Goal: Information Seeking & Learning: Learn about a topic

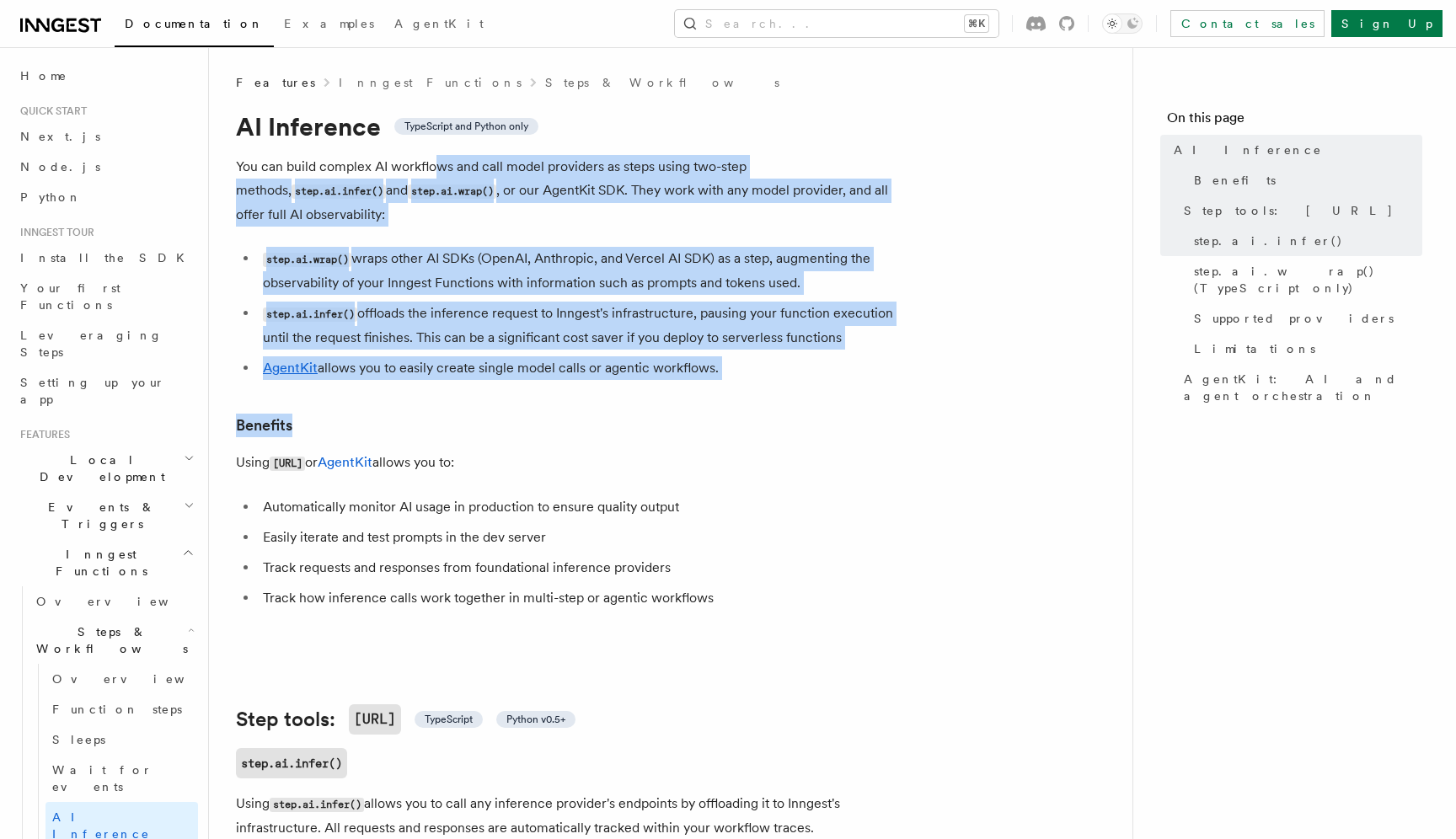
drag, startPoint x: 433, startPoint y: 169, endPoint x: 433, endPoint y: 403, distance: 234.0
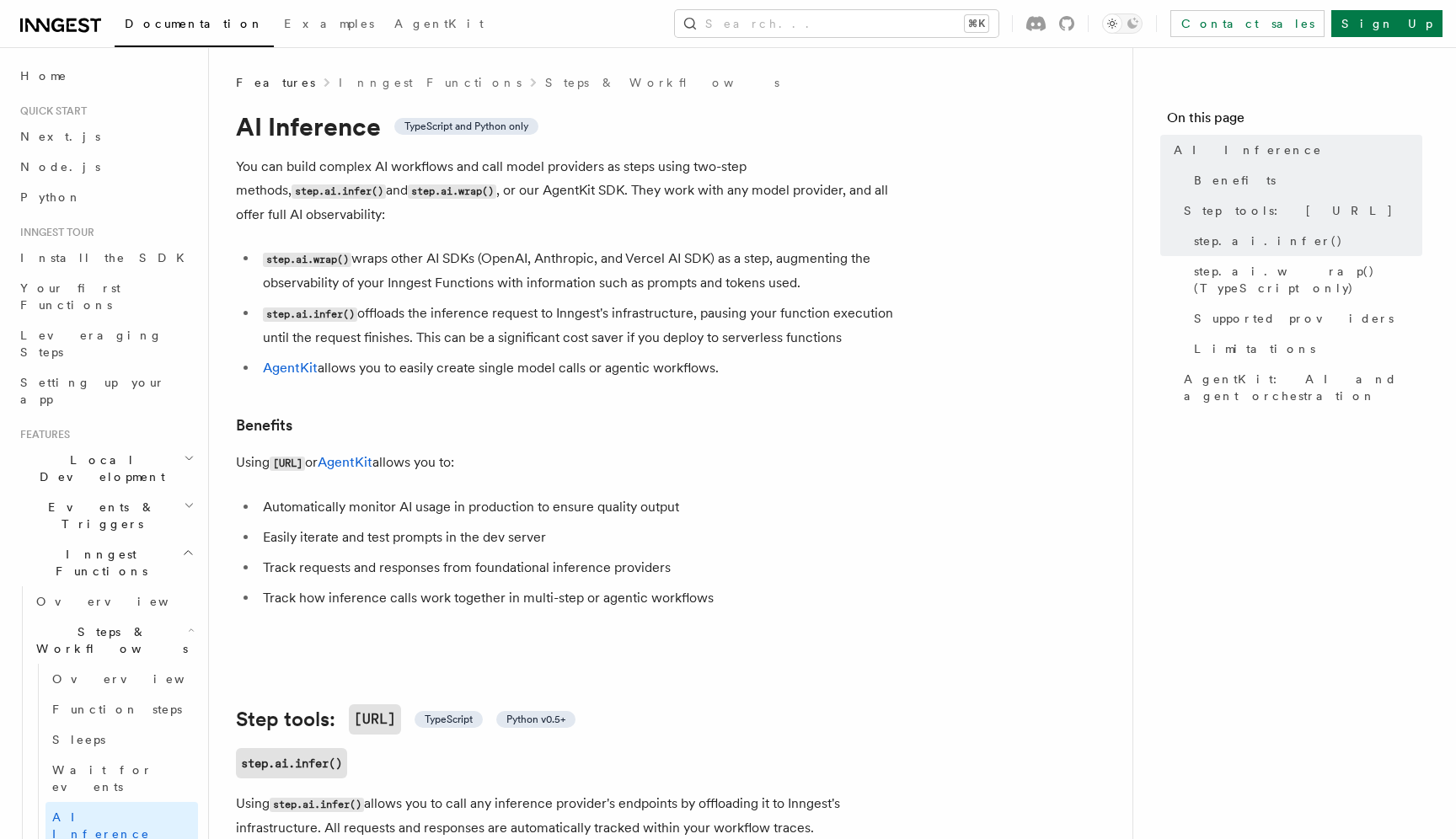
click at [565, 318] on li "step.ai.infer() offloads the inference request to Inngest's infrastructure, pau…" at bounding box center [584, 326] width 653 height 48
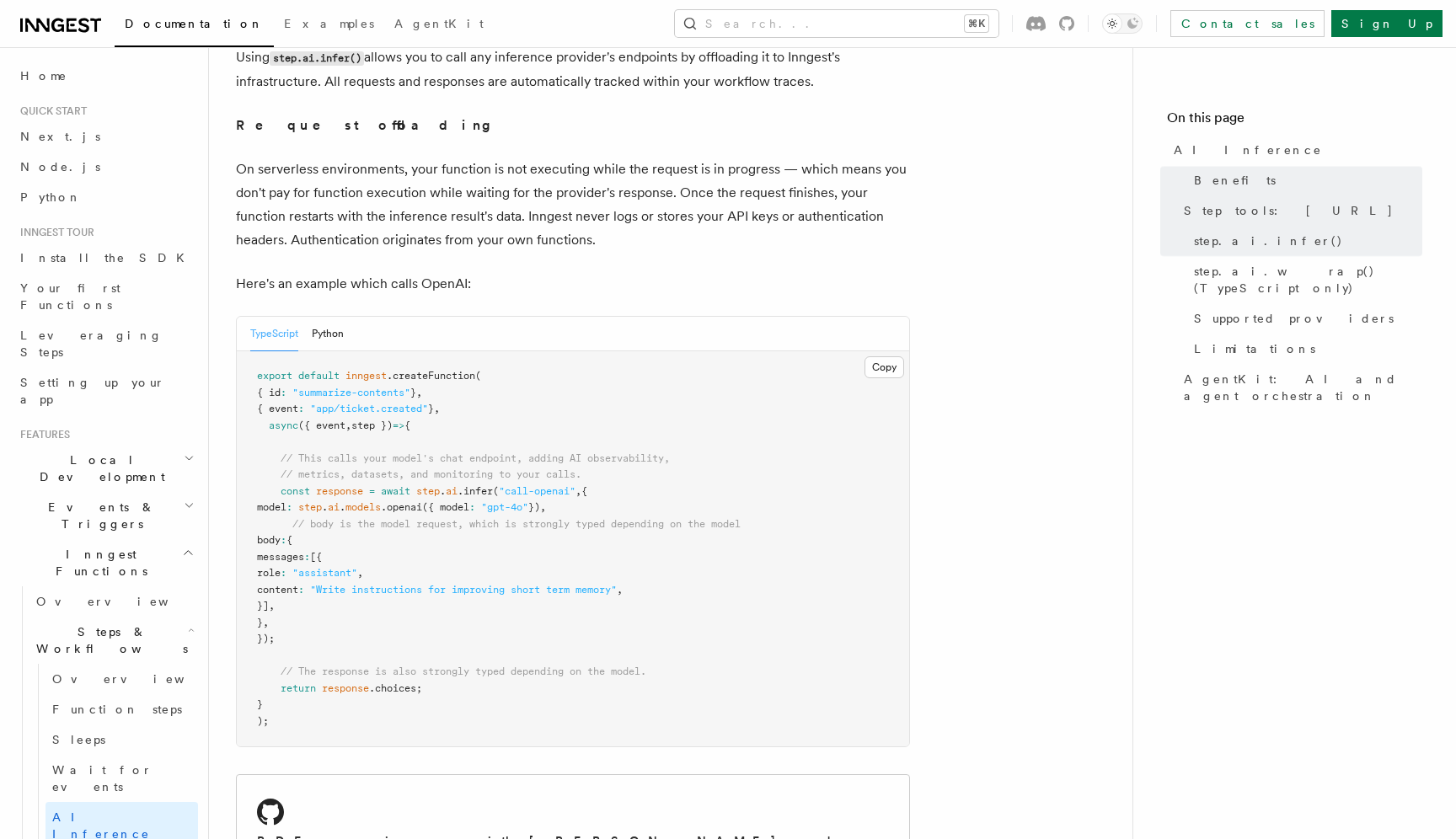
scroll to position [756, 0]
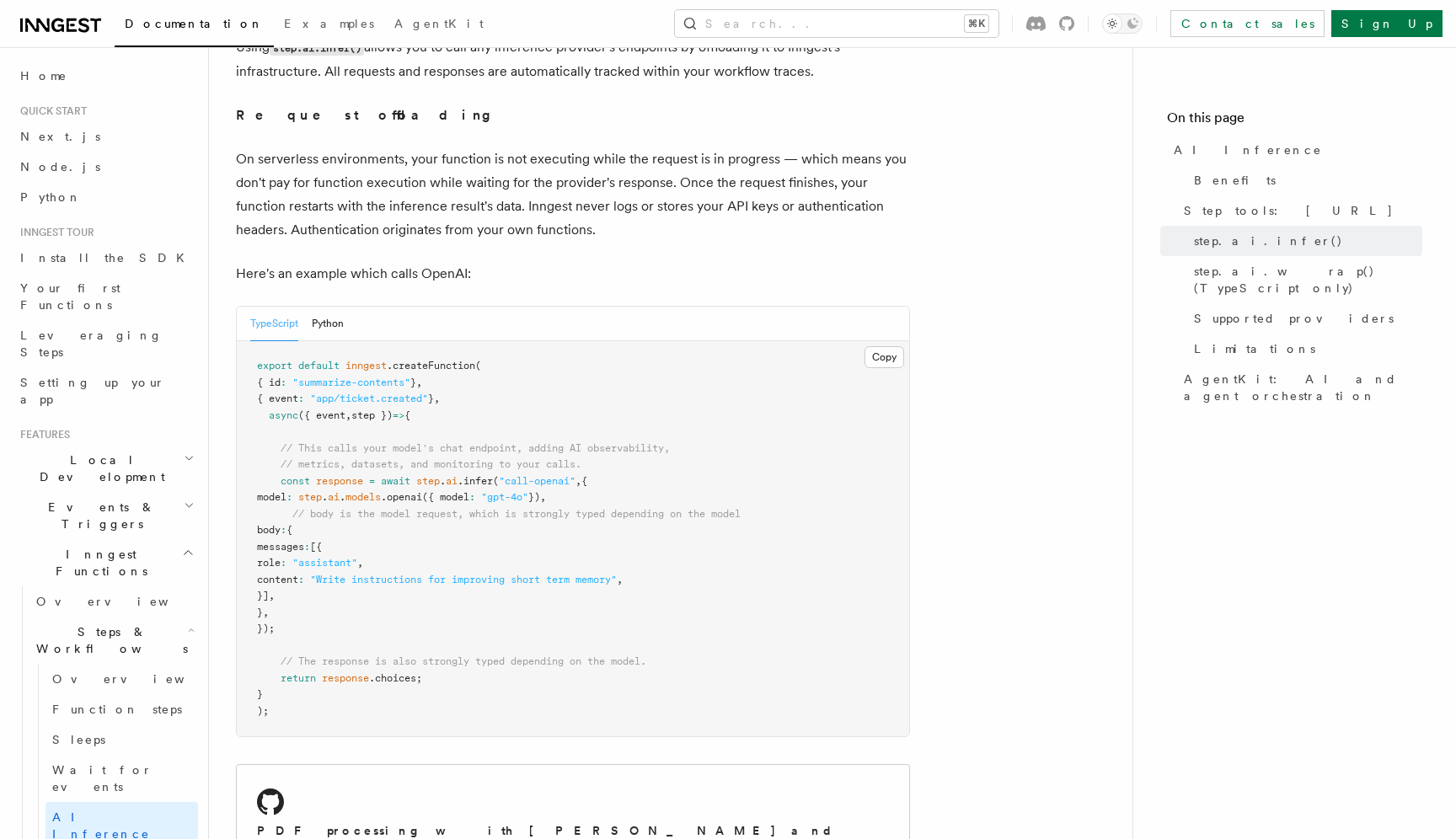
click at [397, 673] on span ".choices;" at bounding box center [395, 679] width 53 height 12
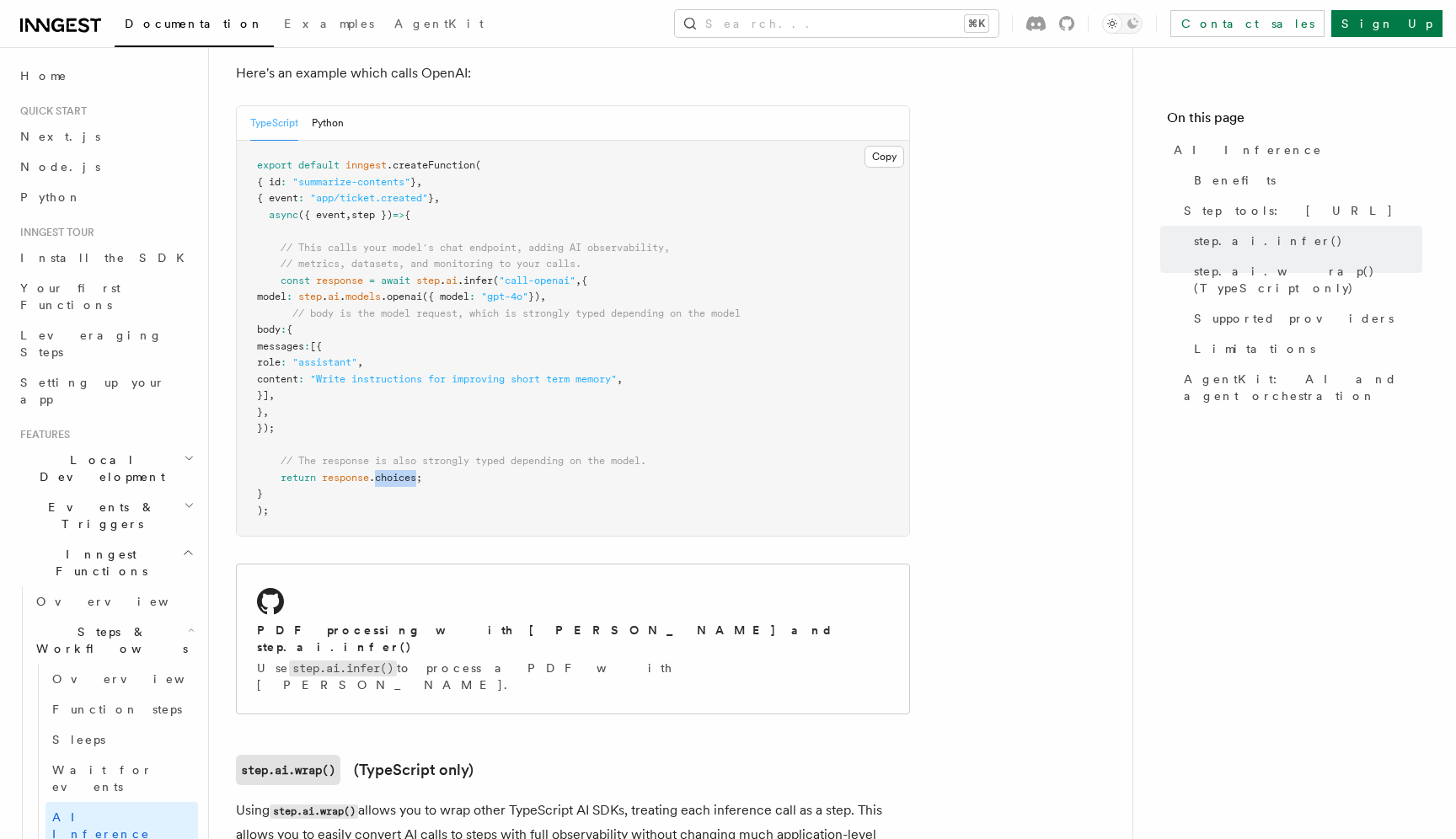
scroll to position [959, 0]
click at [542, 482] on pre "export default inngest .createFunction ( { id : "summarize-contents" } , { even…" at bounding box center [573, 337] width 673 height 396
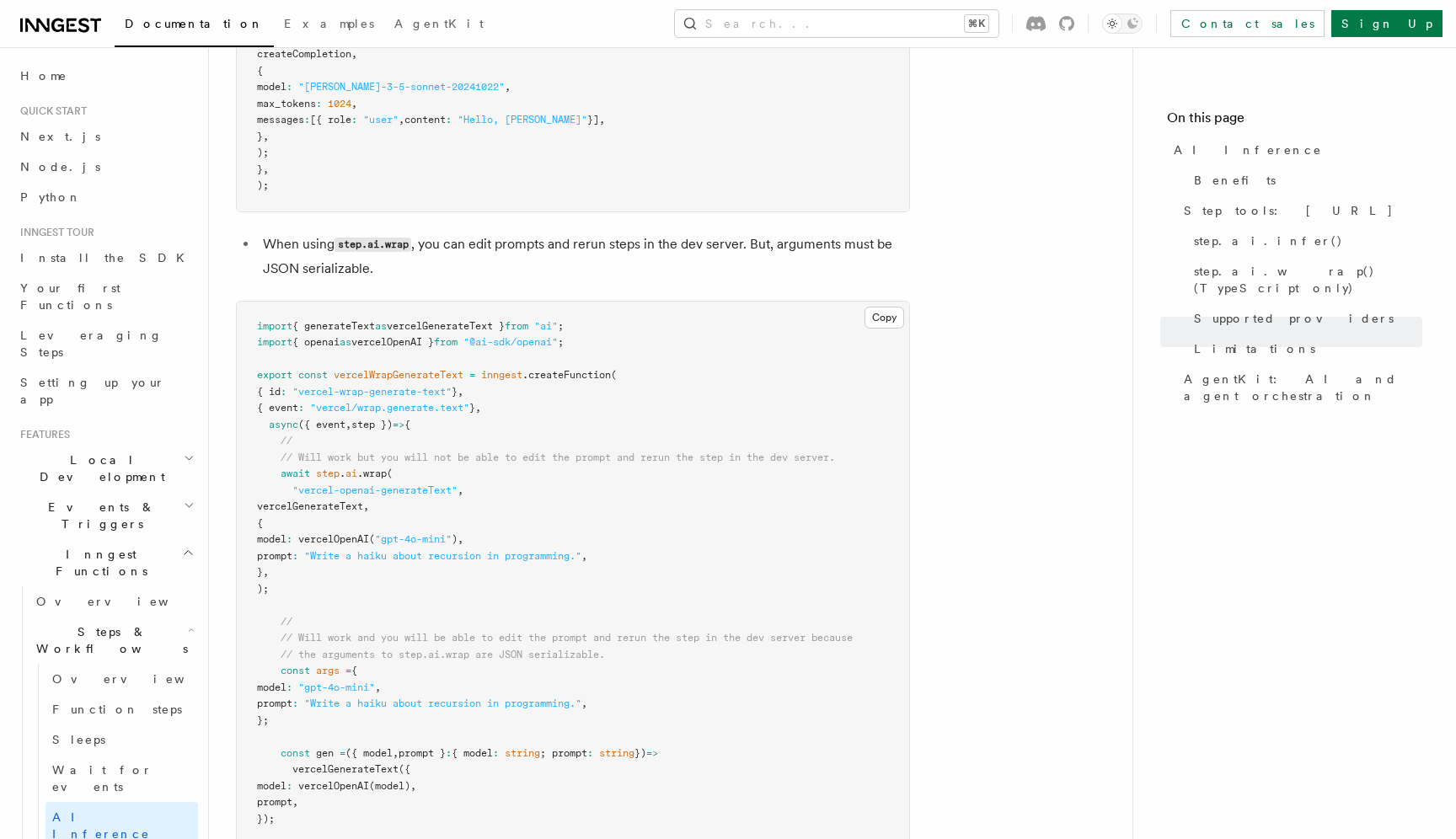
scroll to position [3132, 0]
click at [586, 438] on pre "import { generateText as vercelGenerateText } from "ai" ; import { openai as ve…" at bounding box center [573, 604] width 673 height 609
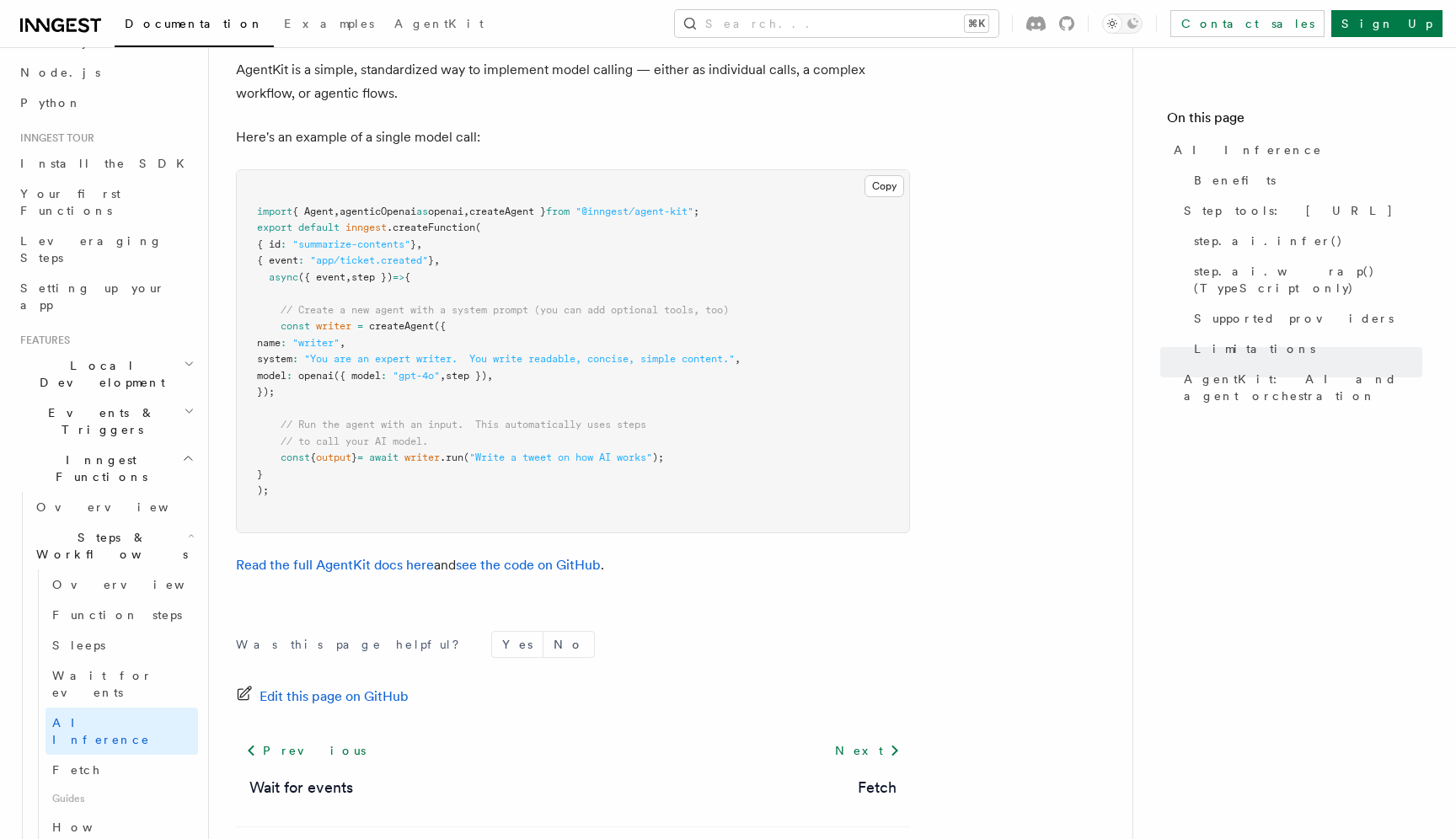
scroll to position [98, 0]
click at [100, 278] on span "Setting up your app" at bounding box center [92, 293] width 145 height 30
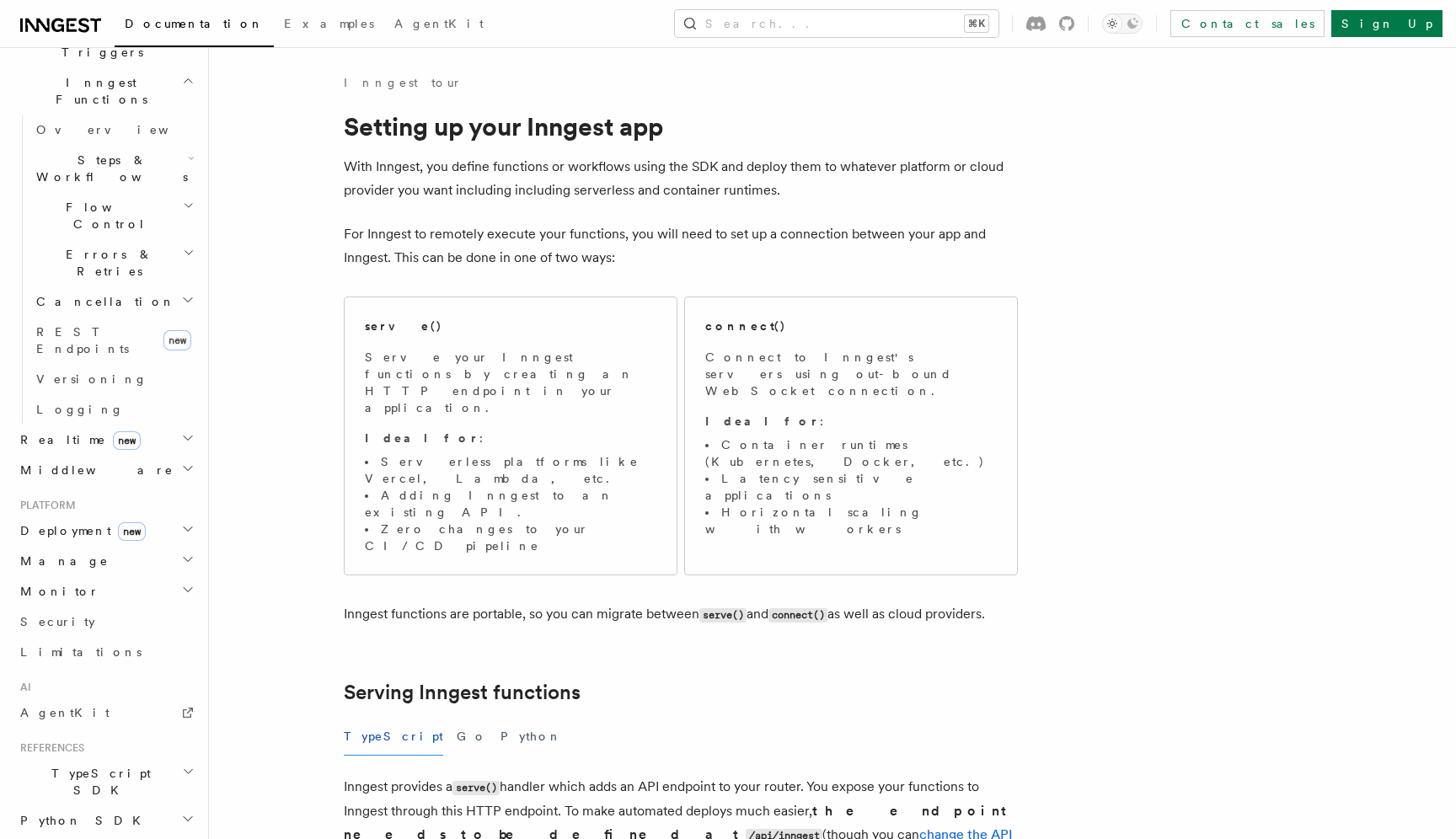
scroll to position [543, 0]
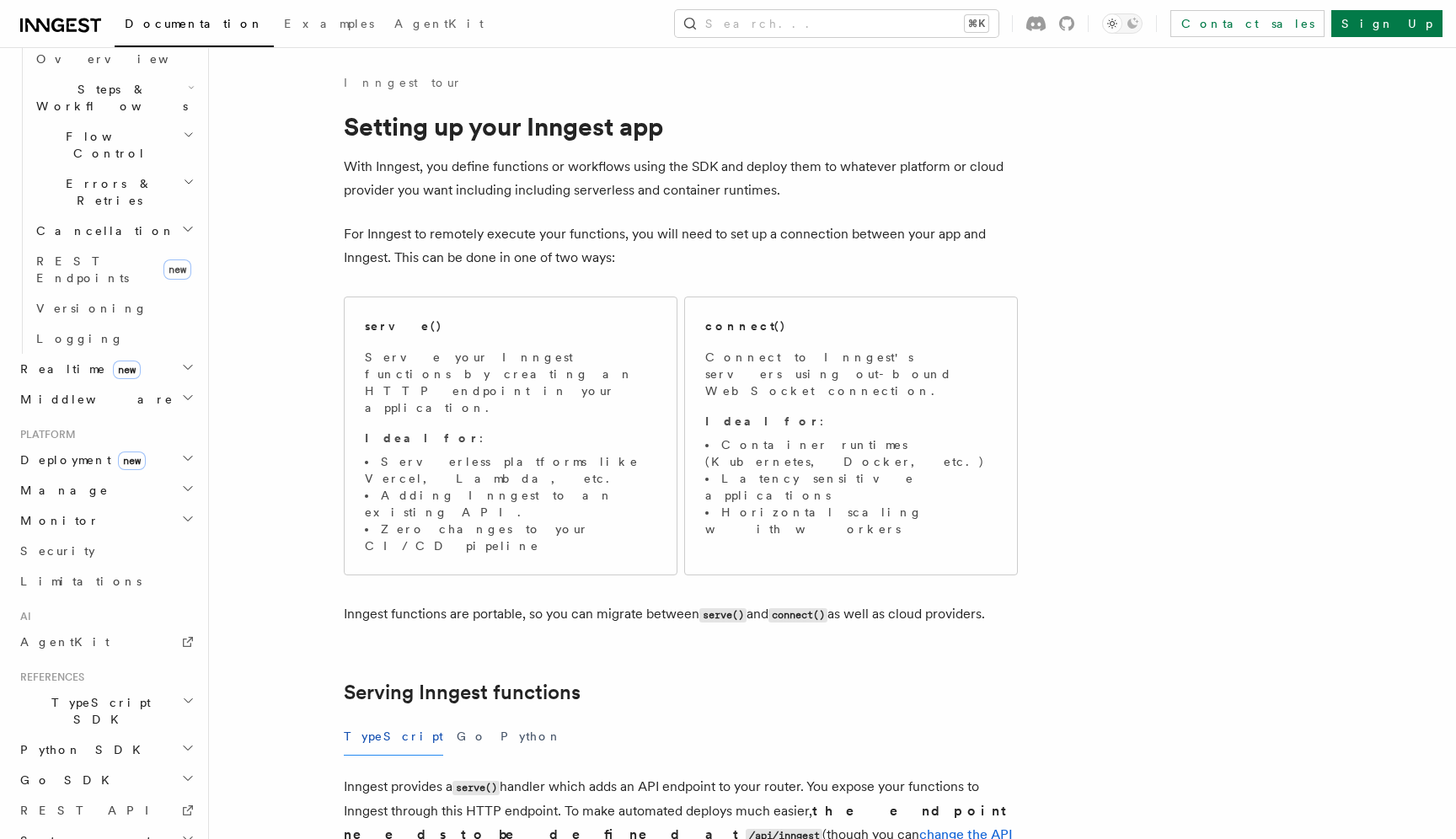
click at [104, 688] on h2 "TypeScript SDK" at bounding box center [106, 710] width 184 height 47
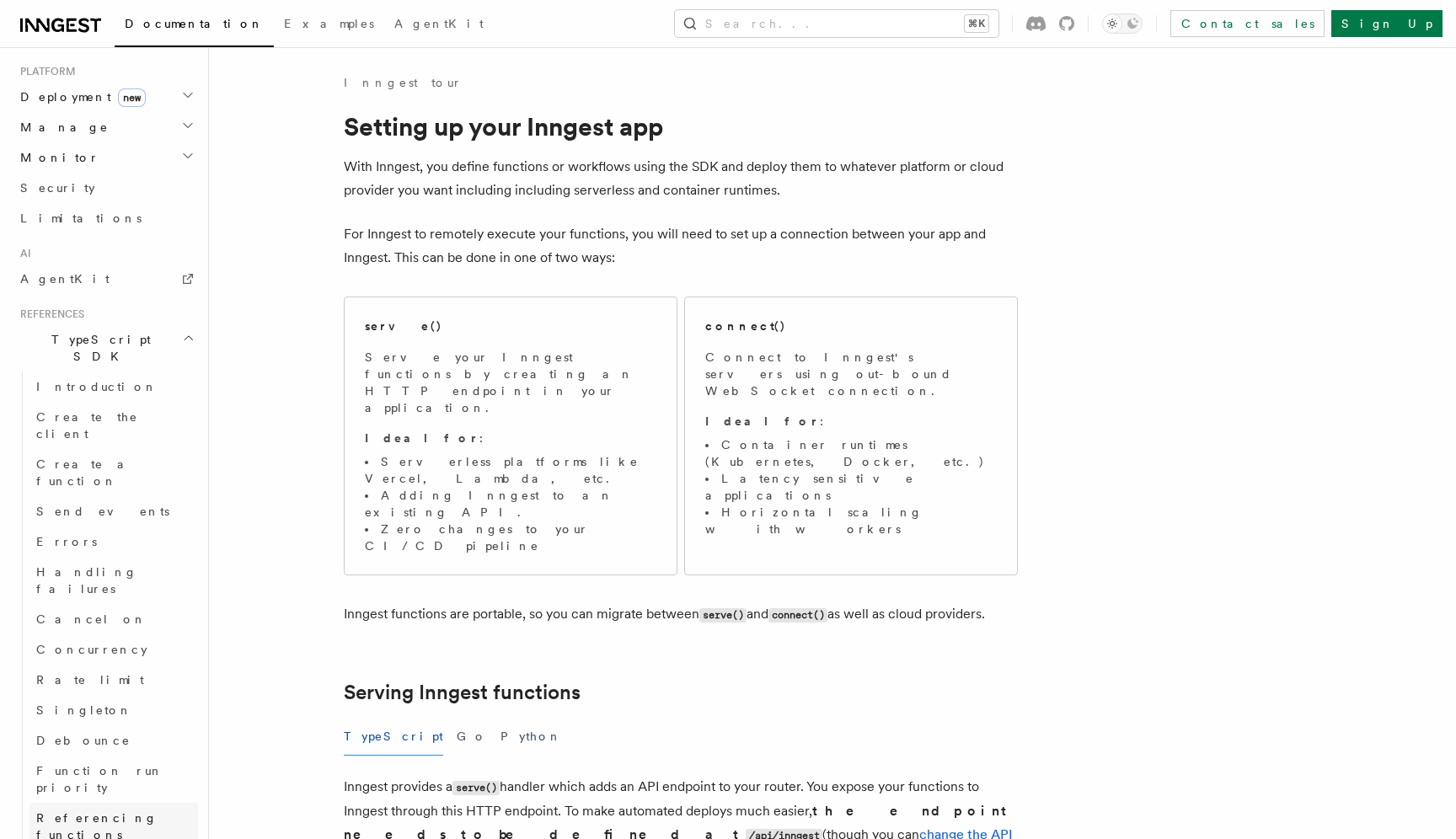
scroll to position [908, 0]
click at [107, 409] on span "Create the client" at bounding box center [87, 423] width 102 height 30
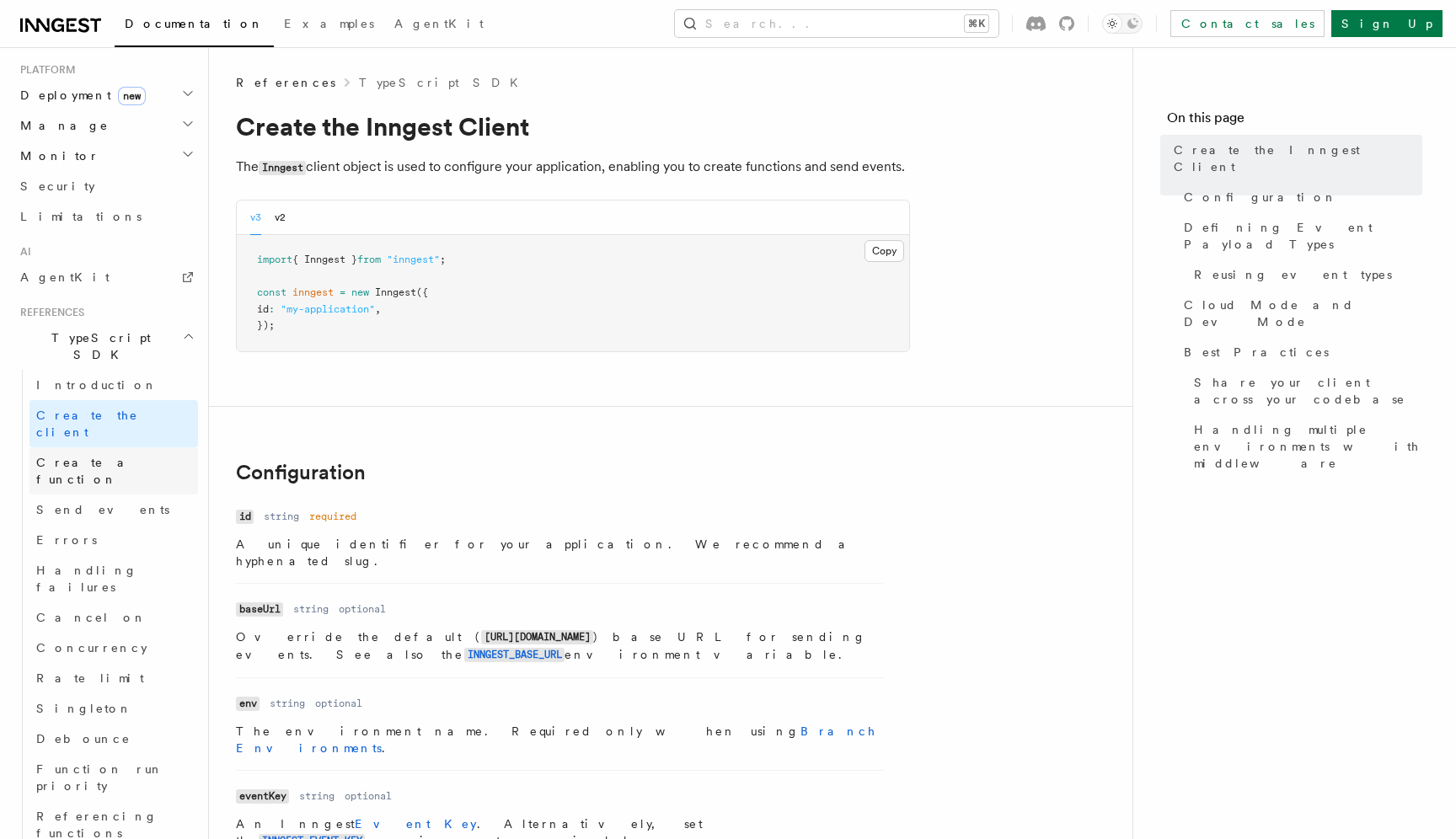
click at [145, 447] on link "Create a function" at bounding box center [114, 470] width 168 height 47
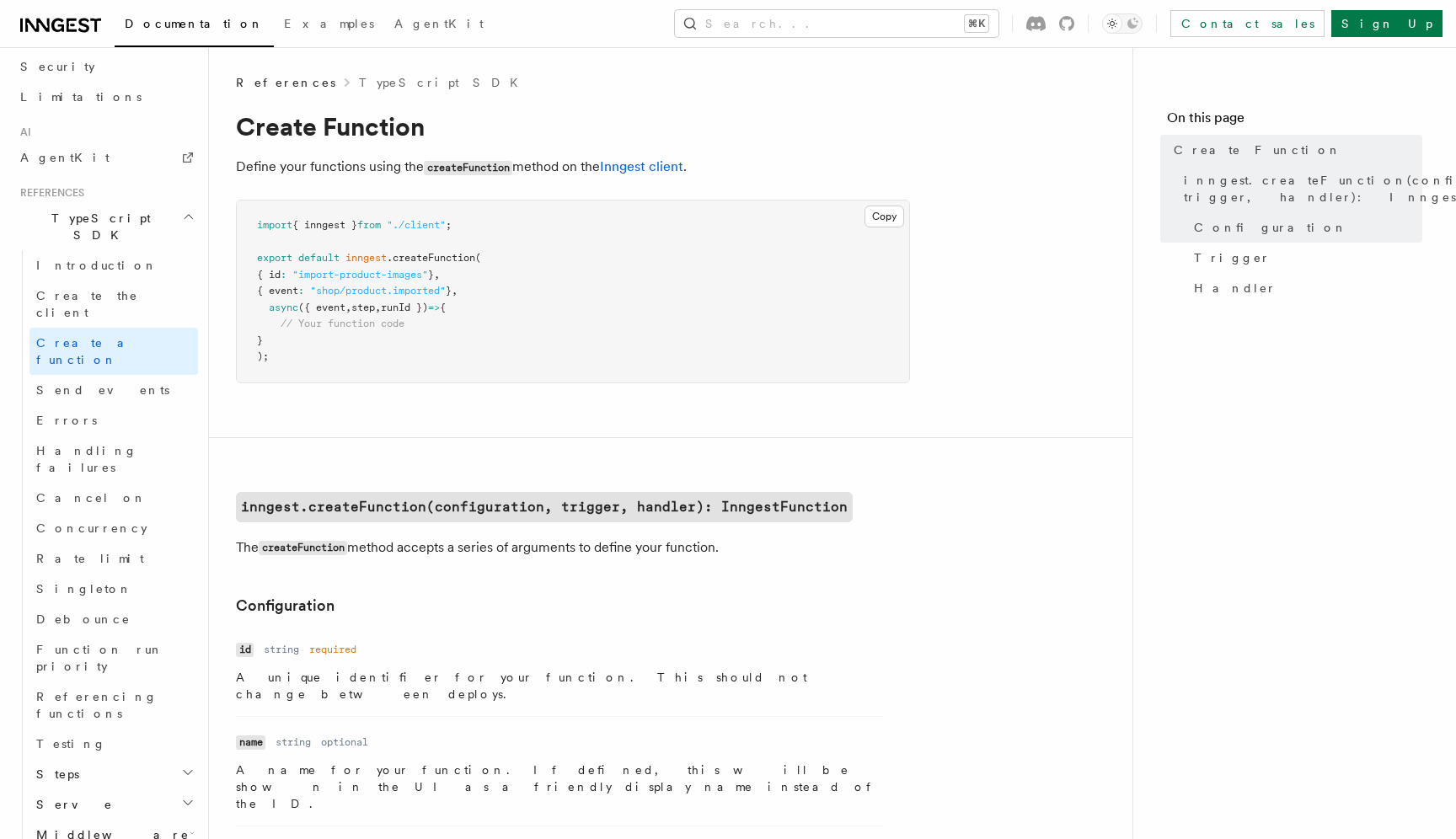
scroll to position [1037, 0]
click at [129, 810] on h2 "Middleware" at bounding box center [114, 825] width 168 height 30
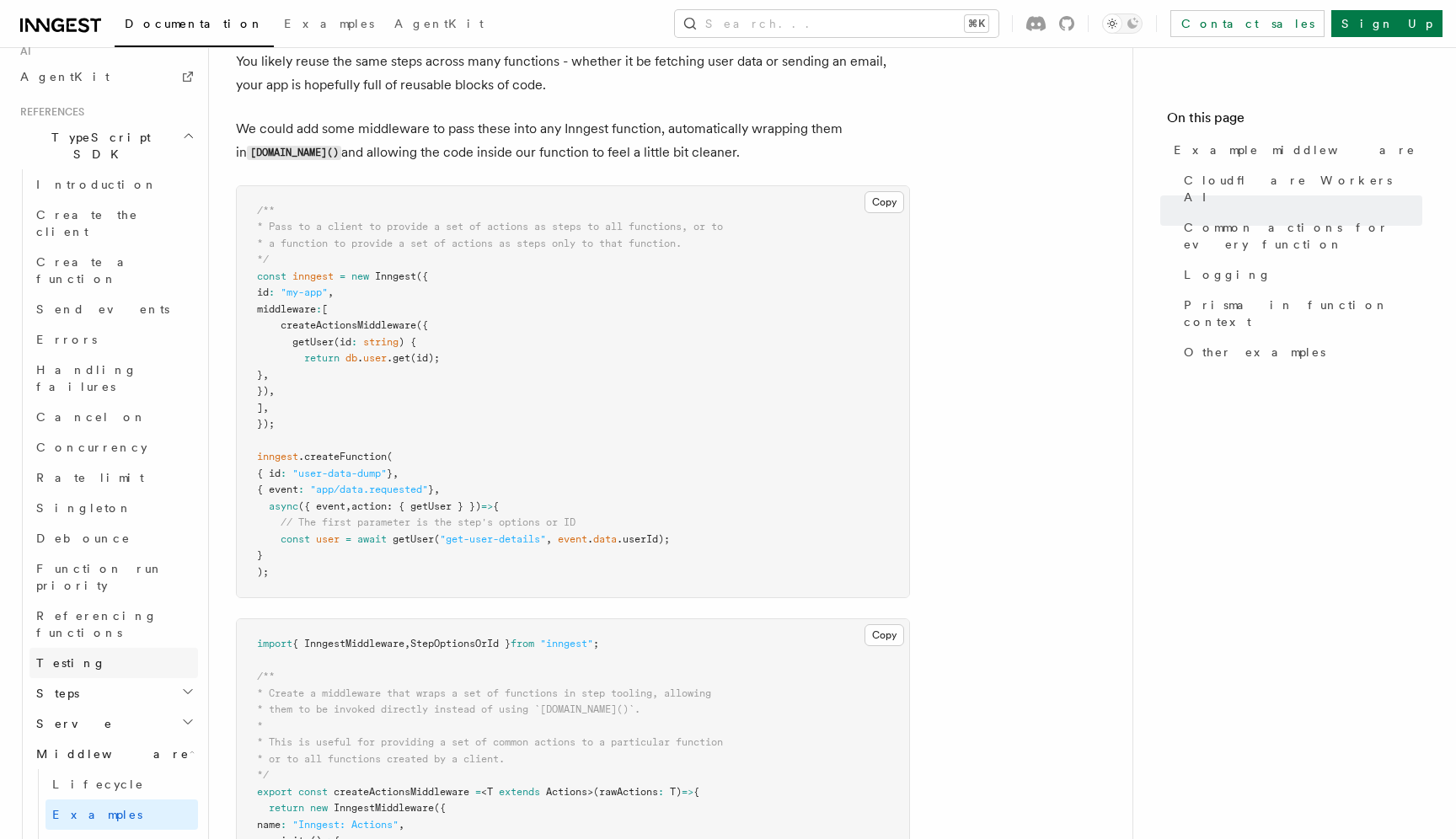
scroll to position [1382, 0]
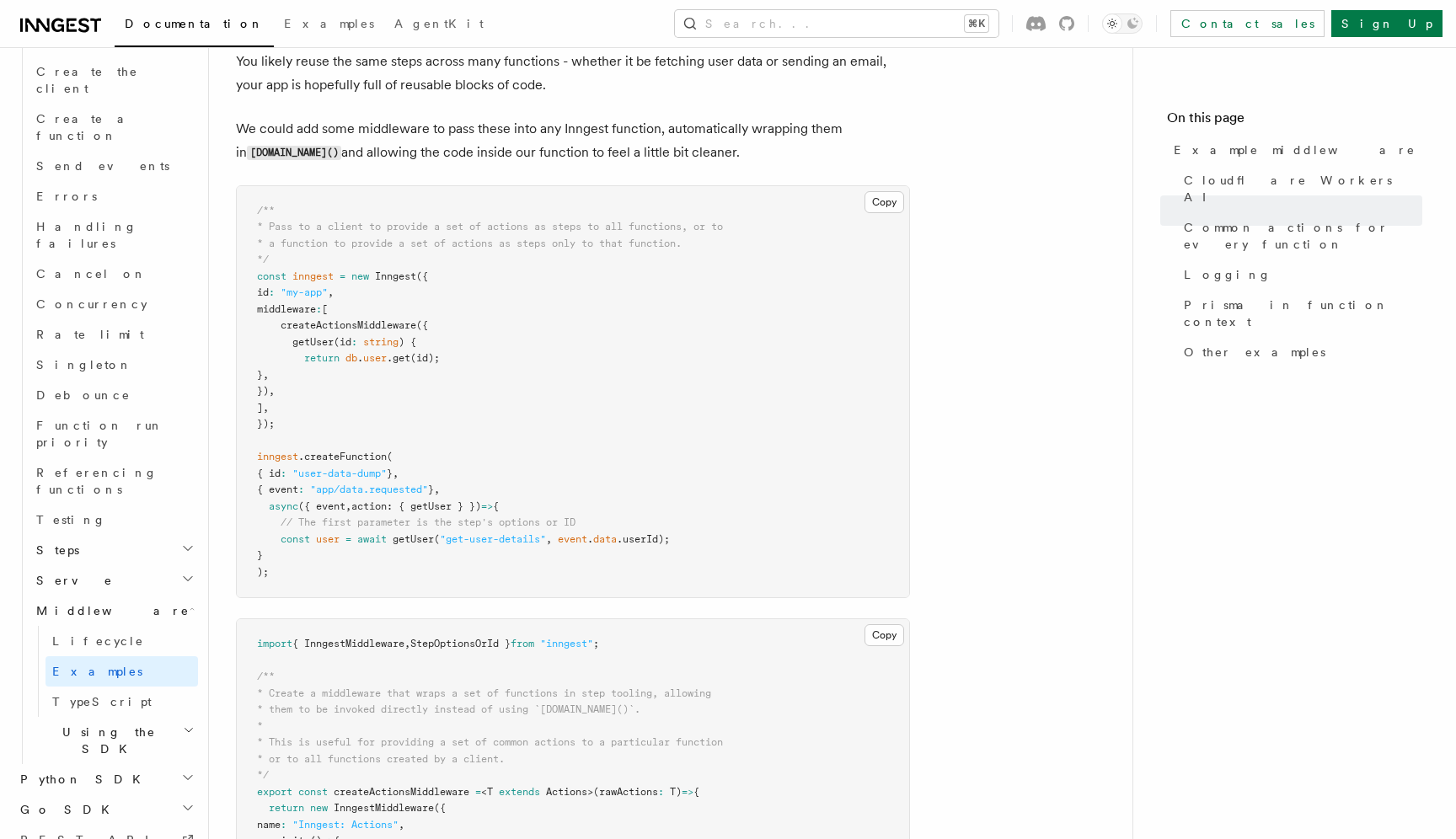
scroll to position [1537, 0]
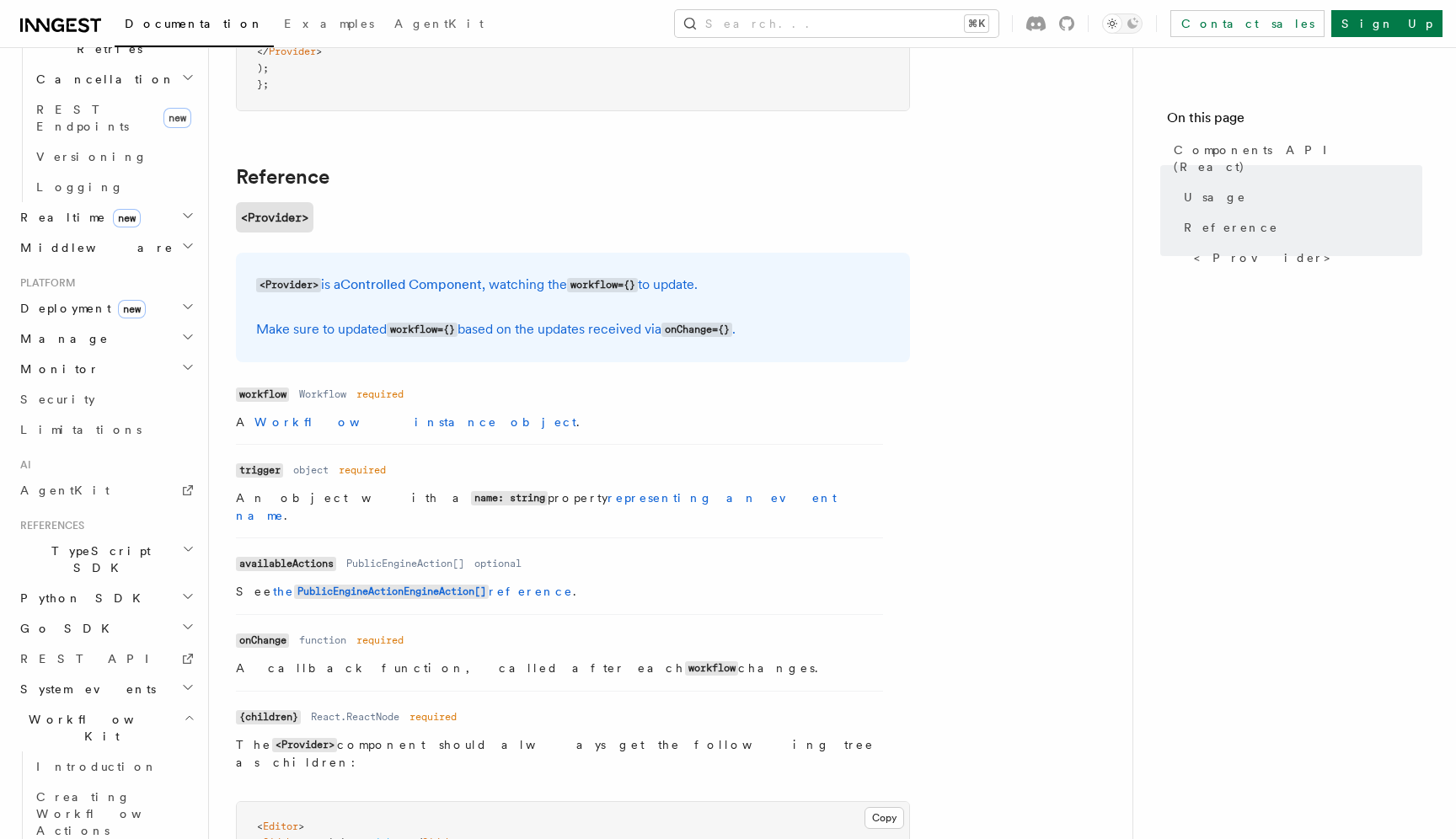
scroll to position [1099, 0]
click at [925, 32] on button "Search... ⌘K" at bounding box center [836, 23] width 324 height 27
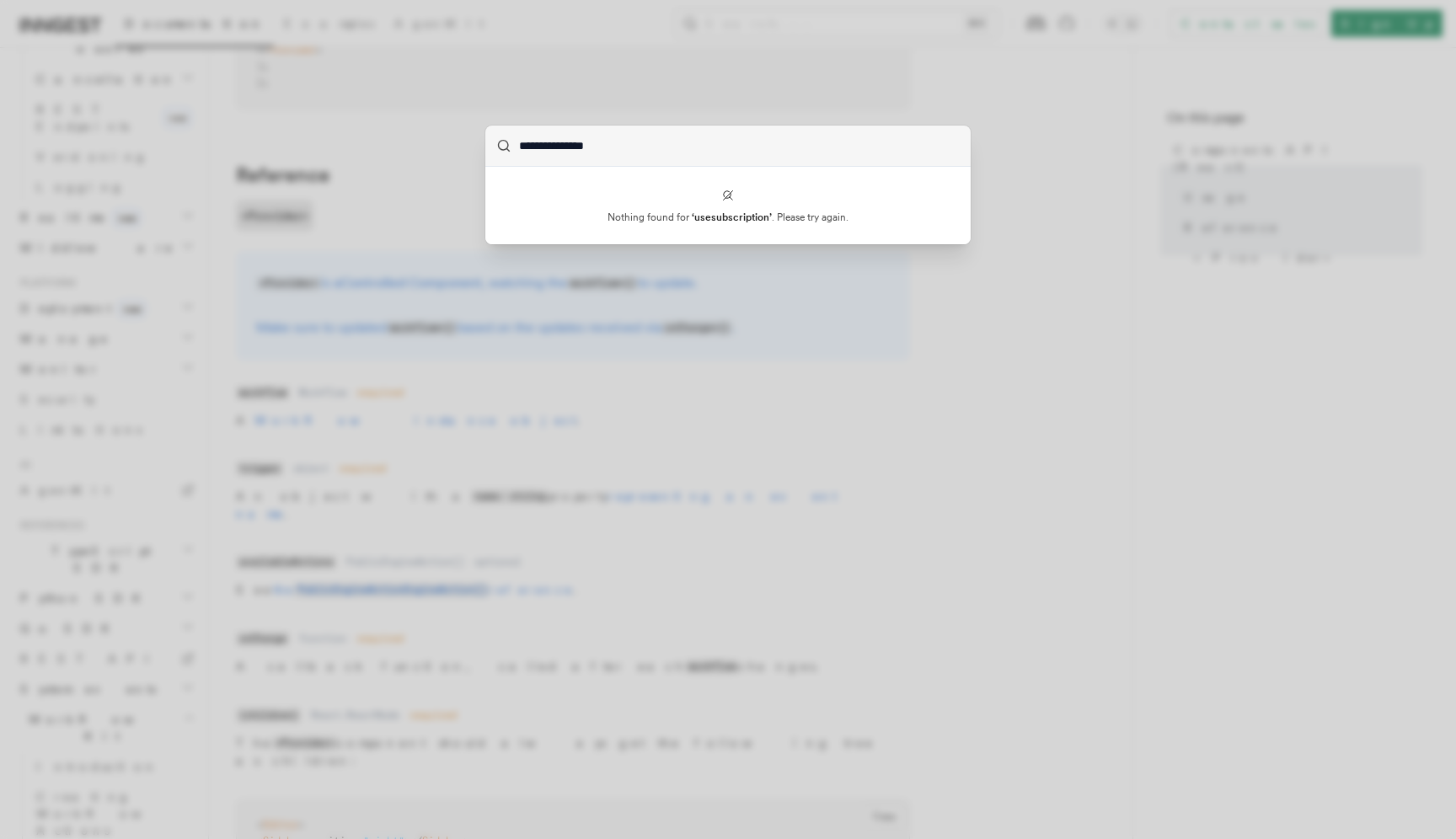
click at [734, 150] on input "**********" at bounding box center [728, 145] width 485 height 41
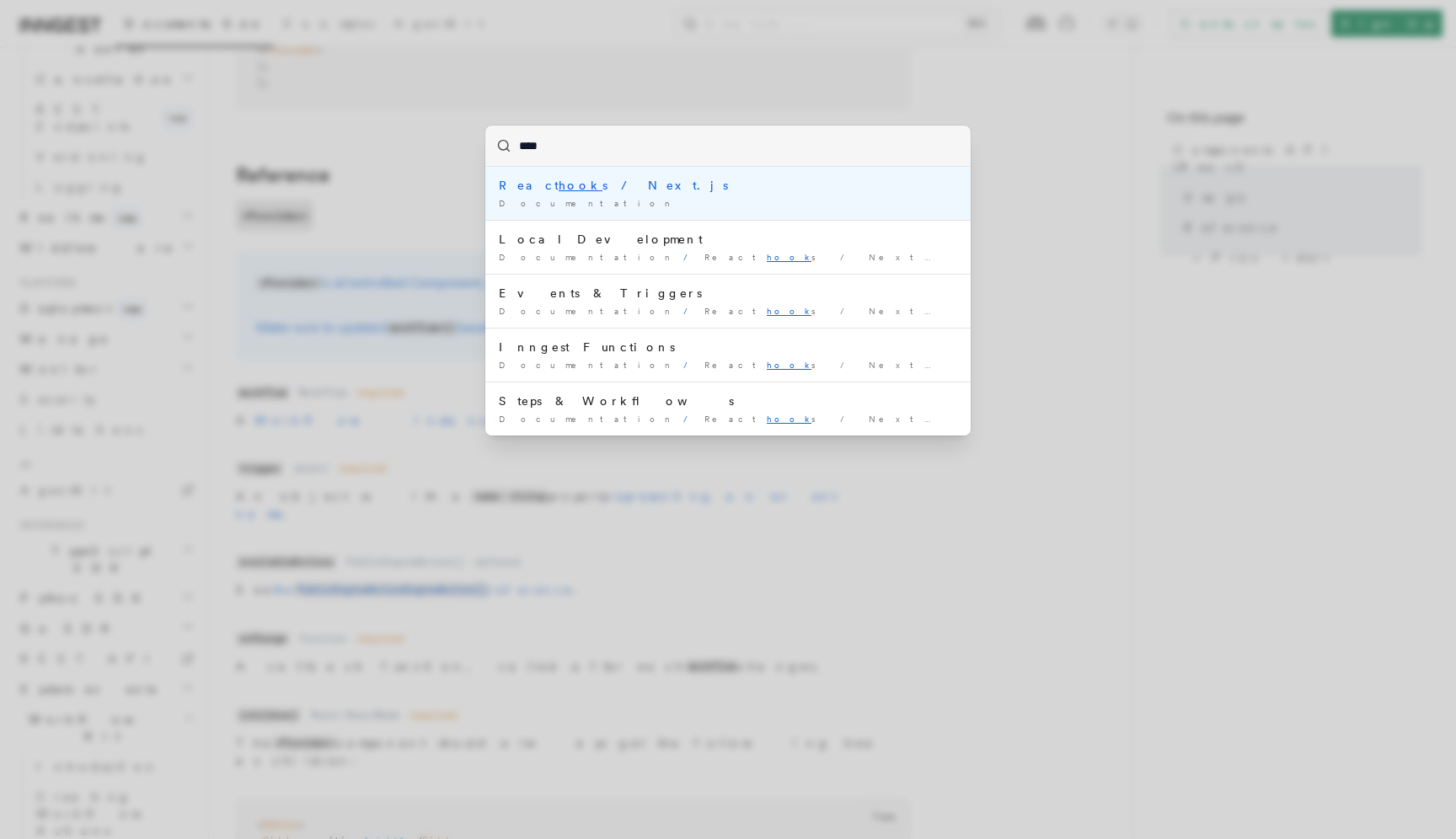
type input "*****"
click at [657, 181] on div "React hooks / Next.js" at bounding box center [728, 185] width 458 height 17
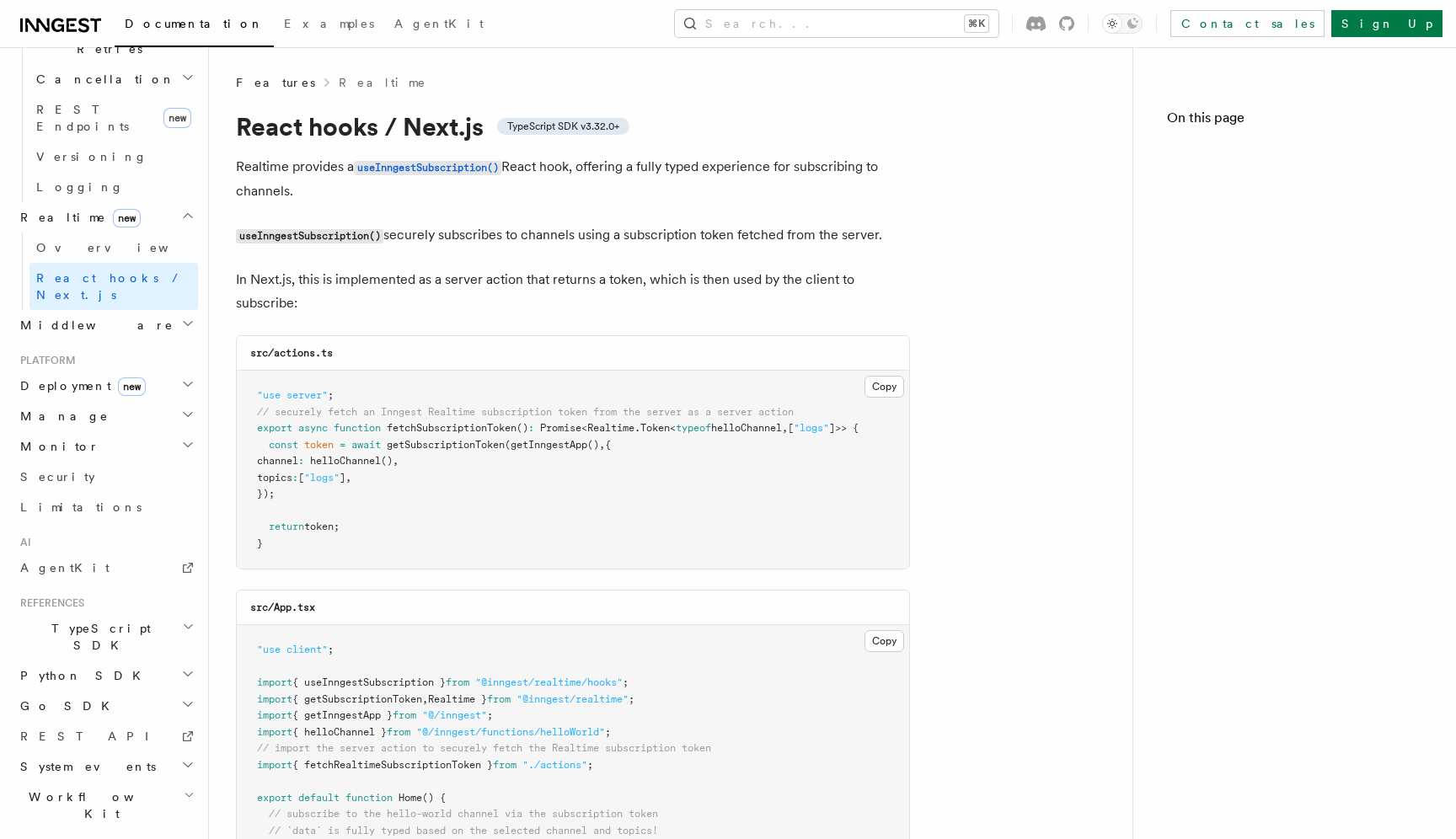
scroll to position [603, 0]
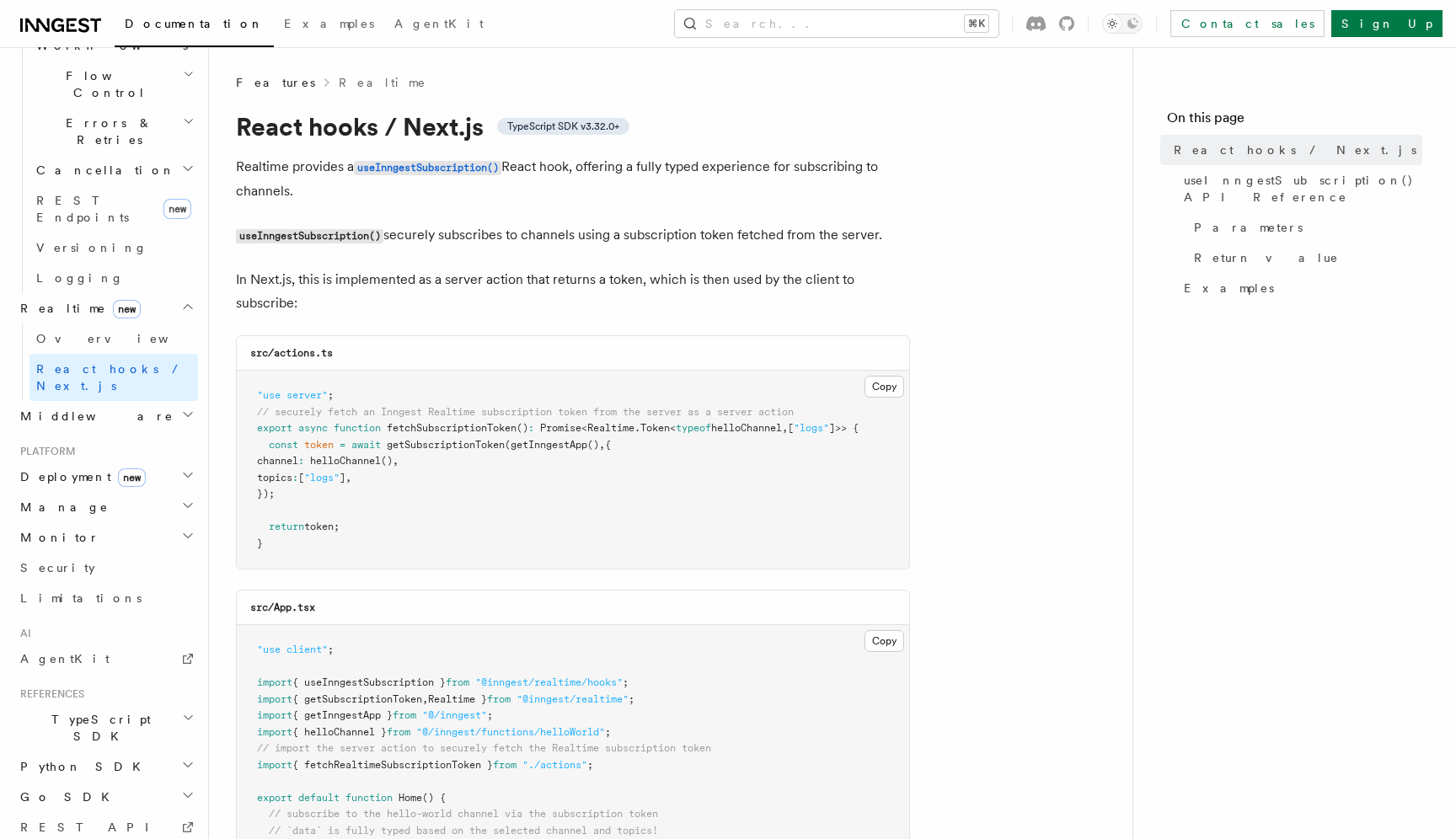
click at [495, 177] on p "Realtime provides a useInngestSubscription() React hook, offering a fully typed…" at bounding box center [573, 179] width 675 height 48
click at [495, 168] on code "useInngestSubscription()" at bounding box center [428, 168] width 147 height 14
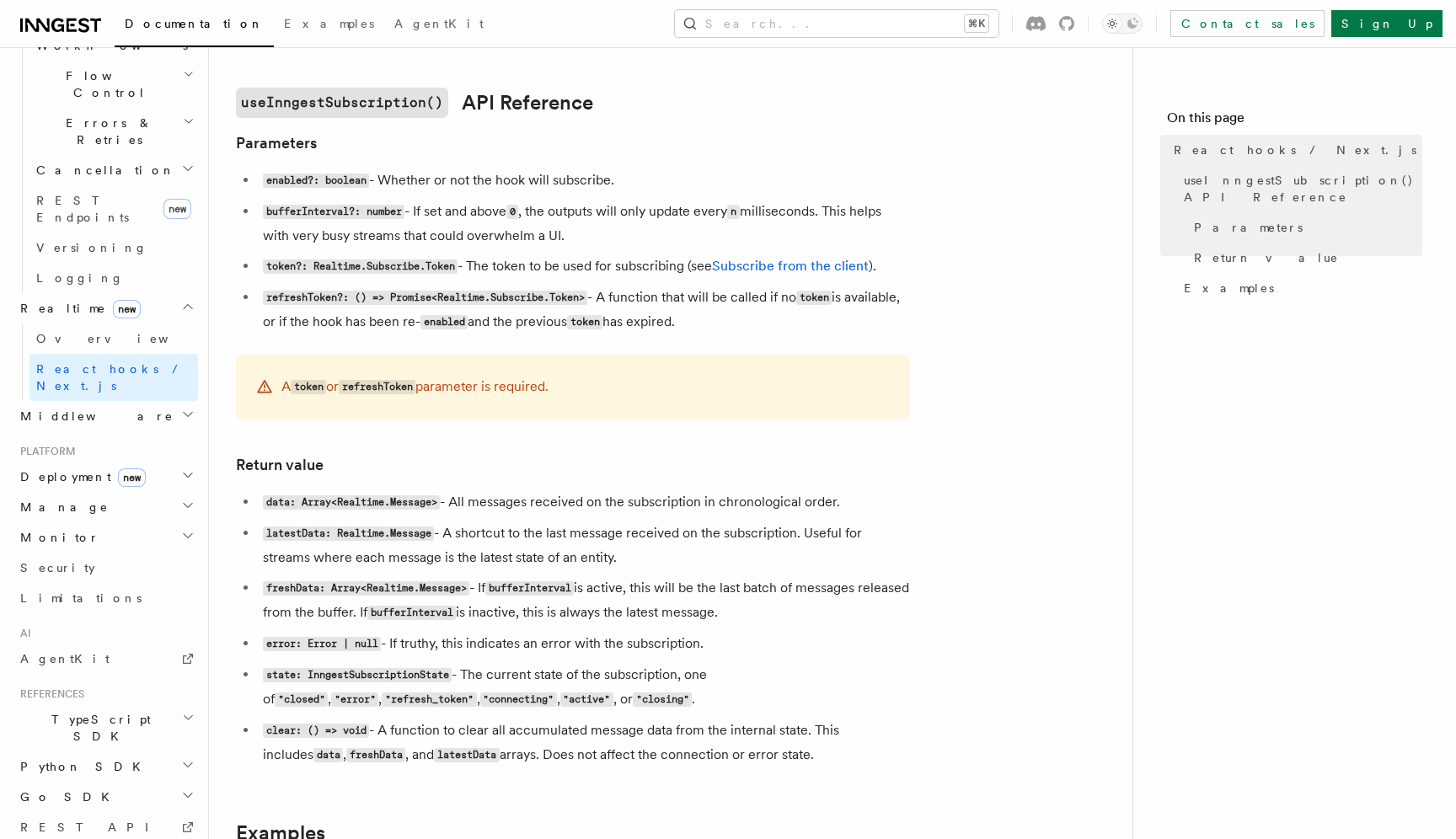
scroll to position [1044, 0]
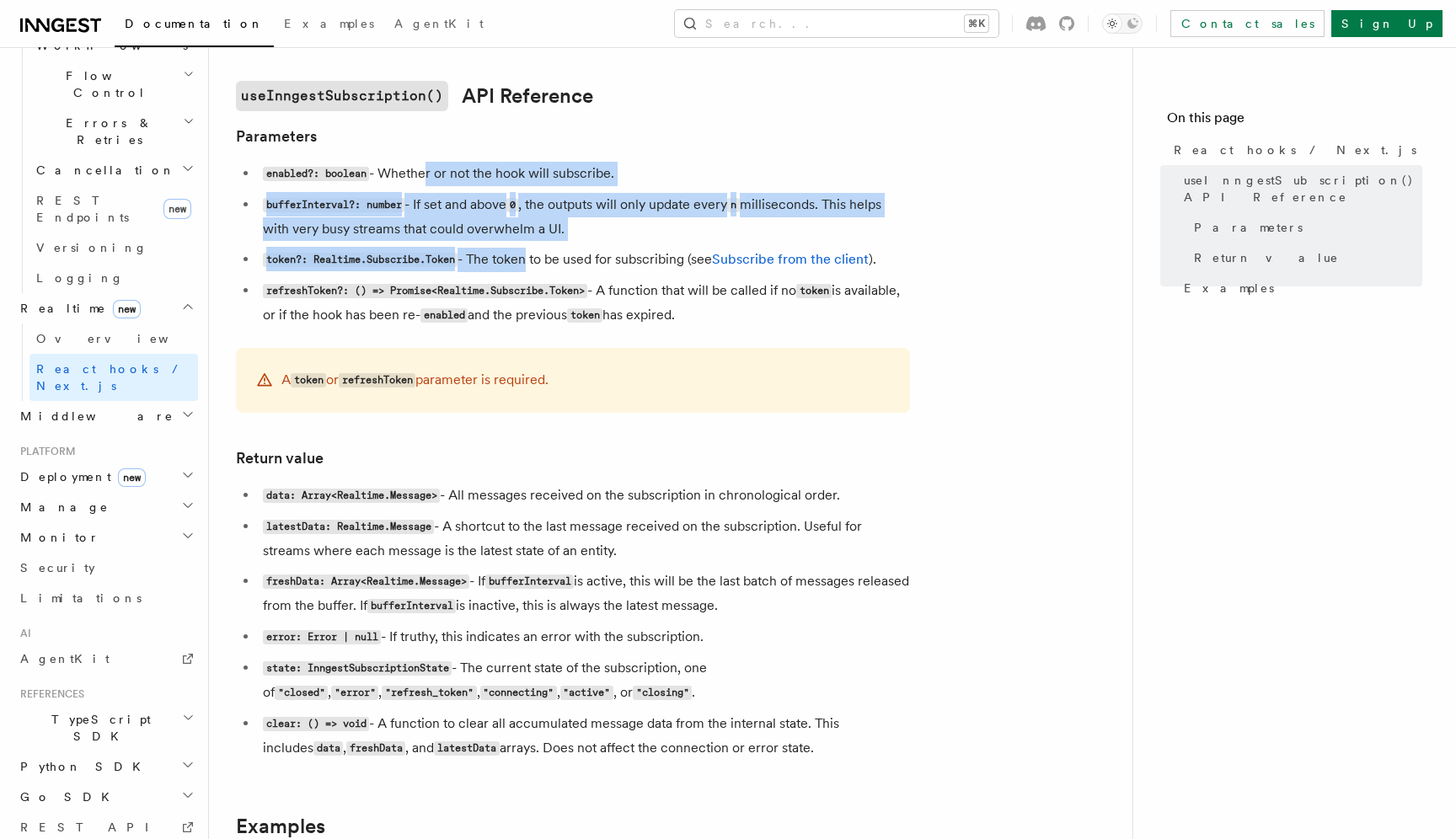
drag, startPoint x: 426, startPoint y: 174, endPoint x: 525, endPoint y: 270, distance: 137.9
click at [525, 270] on ul "enabled?: boolean - Whether or not the hook will subscribe. bufferInterval?: nu…" at bounding box center [573, 244] width 675 height 166
click at [518, 211] on code "0" at bounding box center [512, 205] width 12 height 14
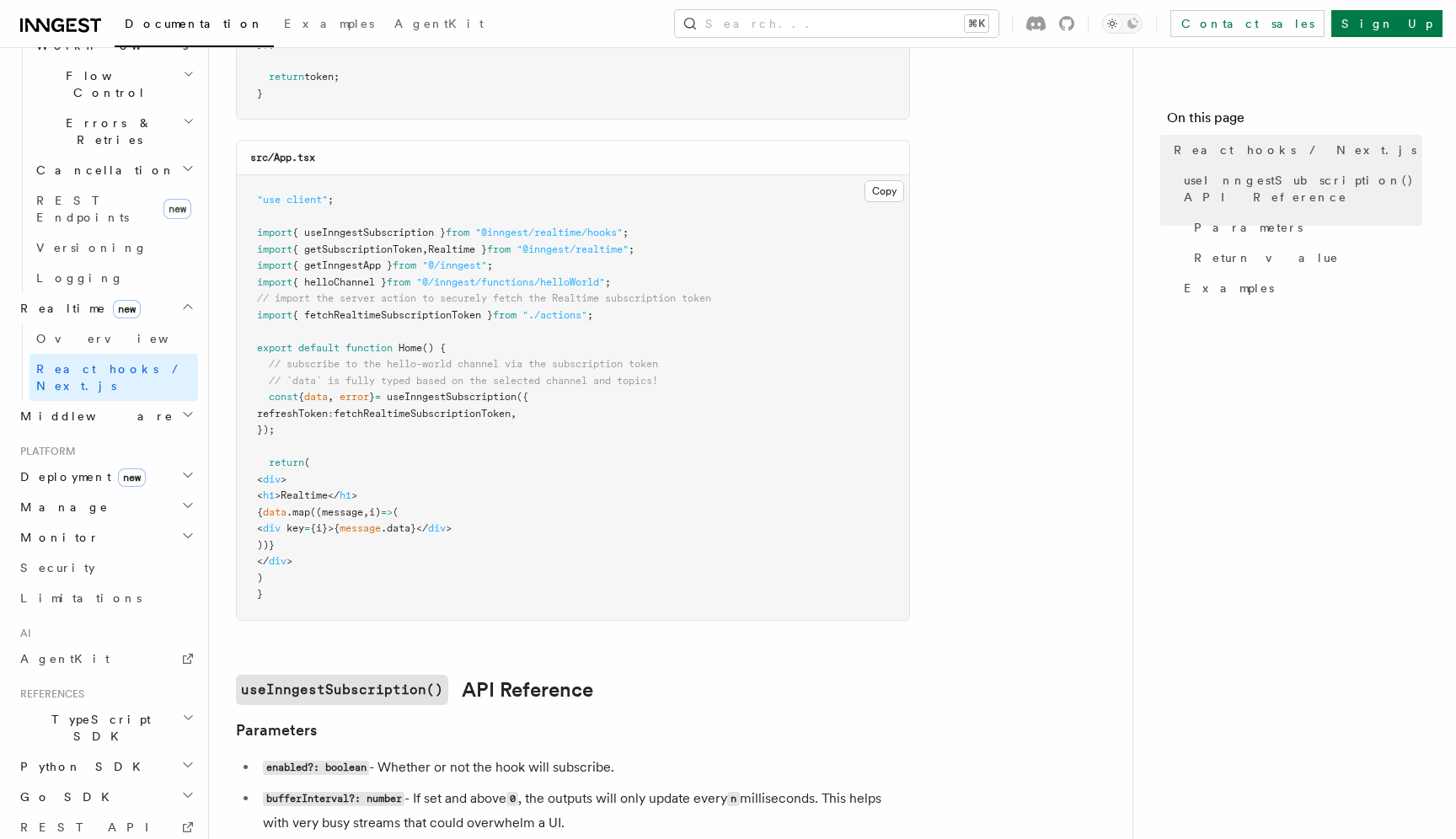
scroll to position [444, 0]
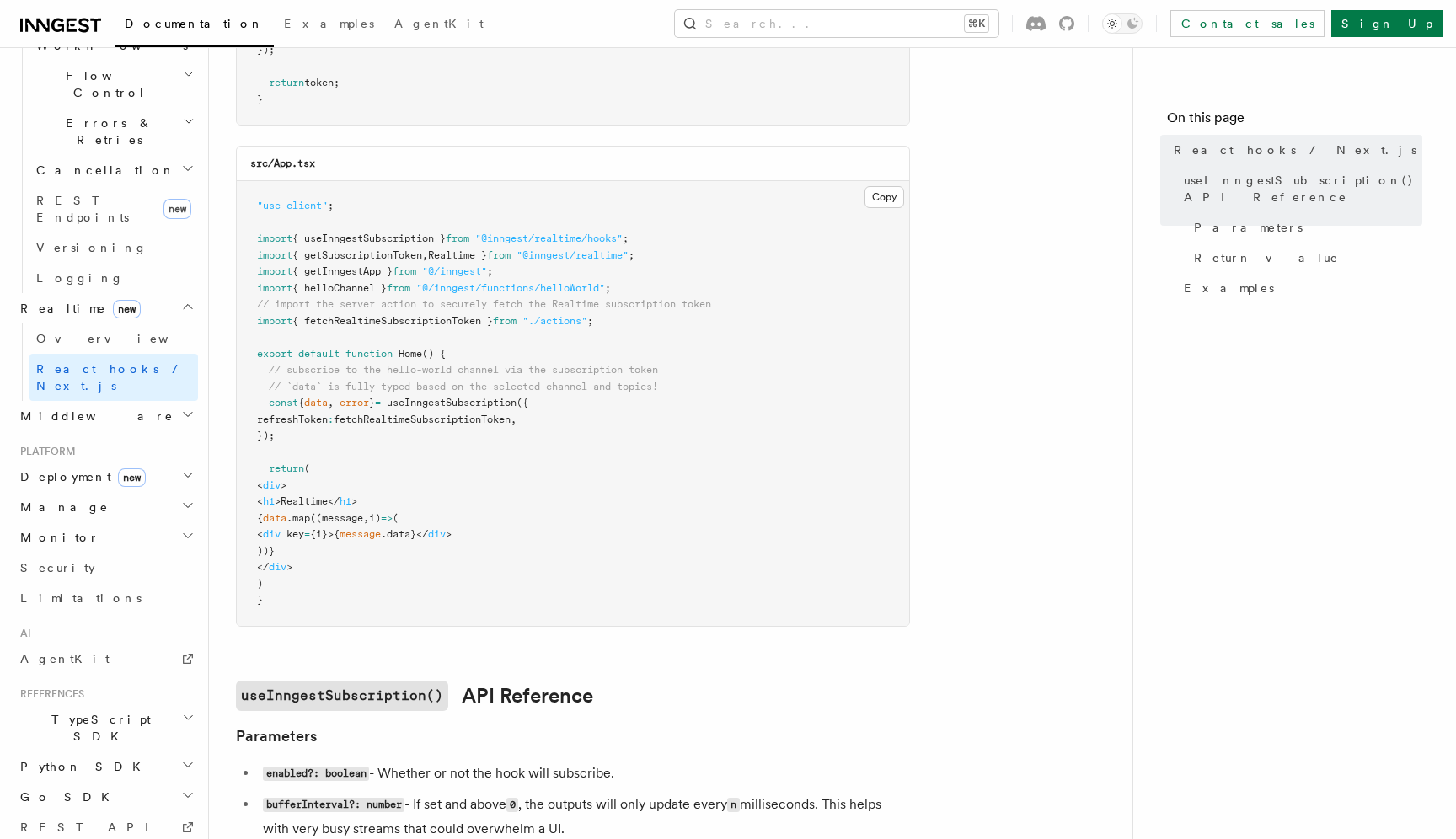
click at [421, 420] on span "fetchRealtimeSubscriptionToken" at bounding box center [423, 420] width 177 height 12
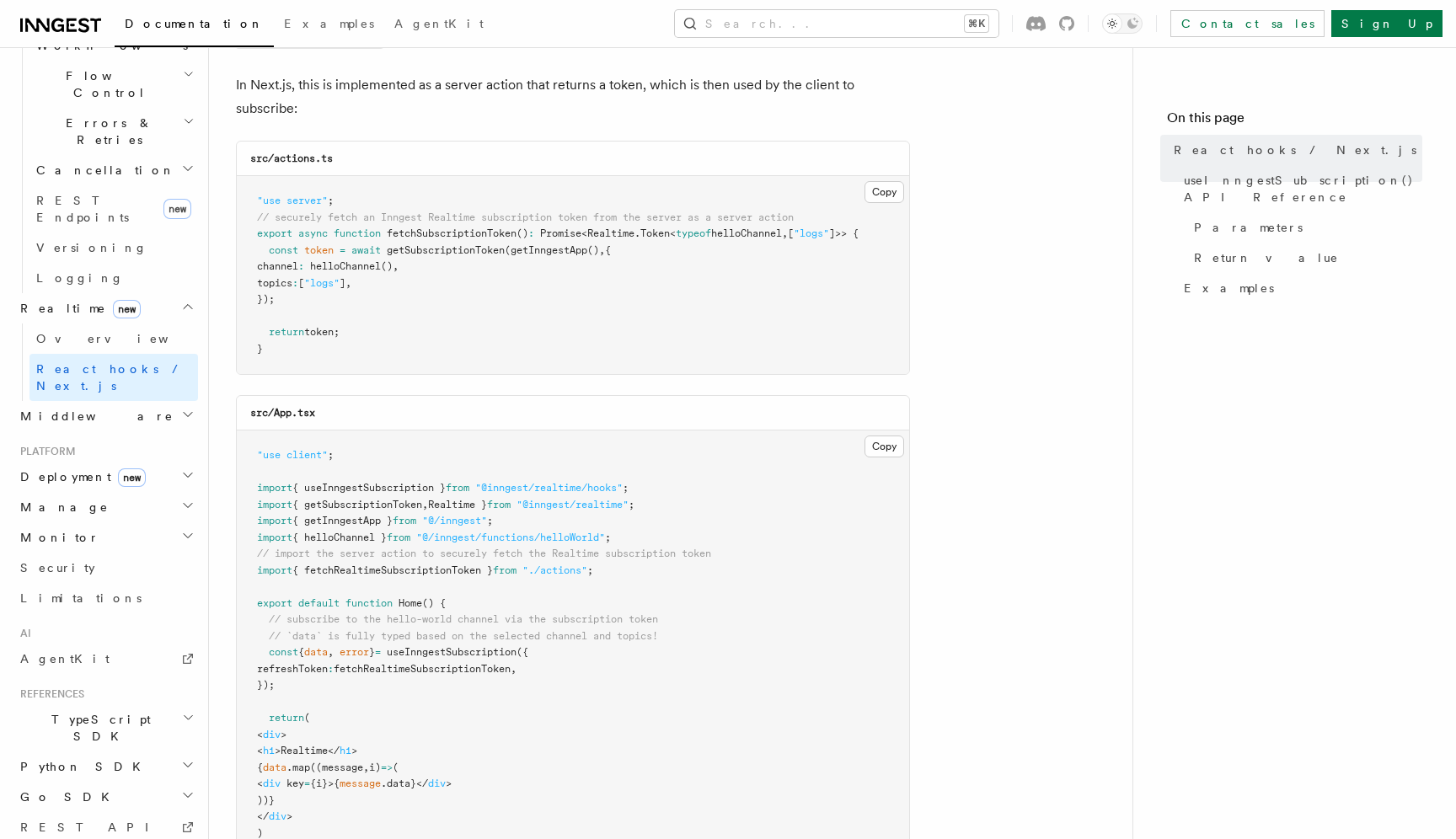
scroll to position [192, 0]
click at [460, 253] on span "getSubscriptionToken" at bounding box center [445, 253] width 118 height 12
drag, startPoint x: 352, startPoint y: 221, endPoint x: 708, endPoint y: 221, distance: 356.0
click at [708, 221] on span "// securely fetch an Inngest Realtime subscription token from the server as a s…" at bounding box center [525, 220] width 537 height 12
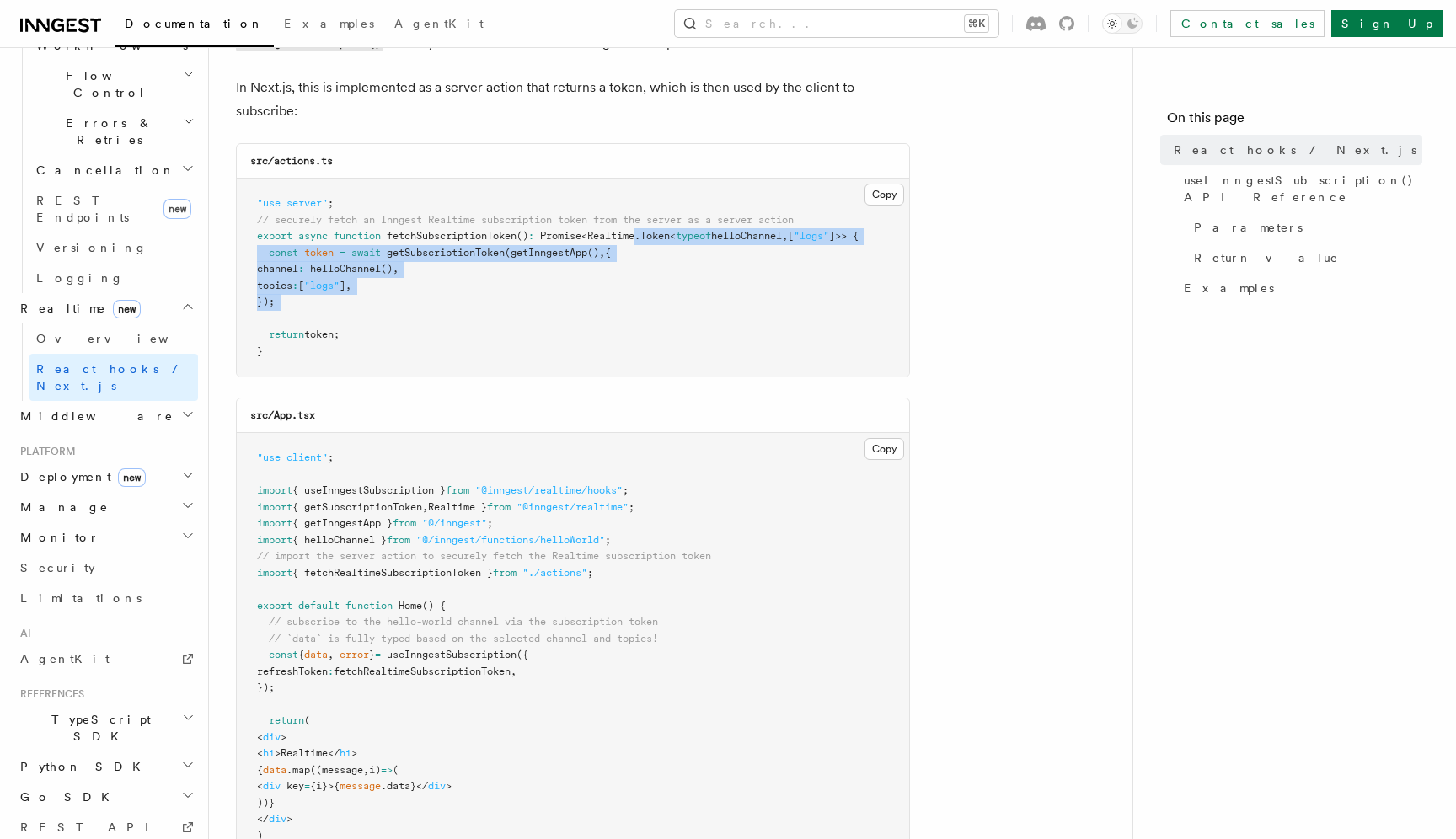
drag, startPoint x: 647, startPoint y: 238, endPoint x: 569, endPoint y: 318, distance: 111.7
click at [569, 318] on pre ""use server" ; // securely fetch an Inngest Realtime subscription token from th…" at bounding box center [573, 277] width 673 height 198
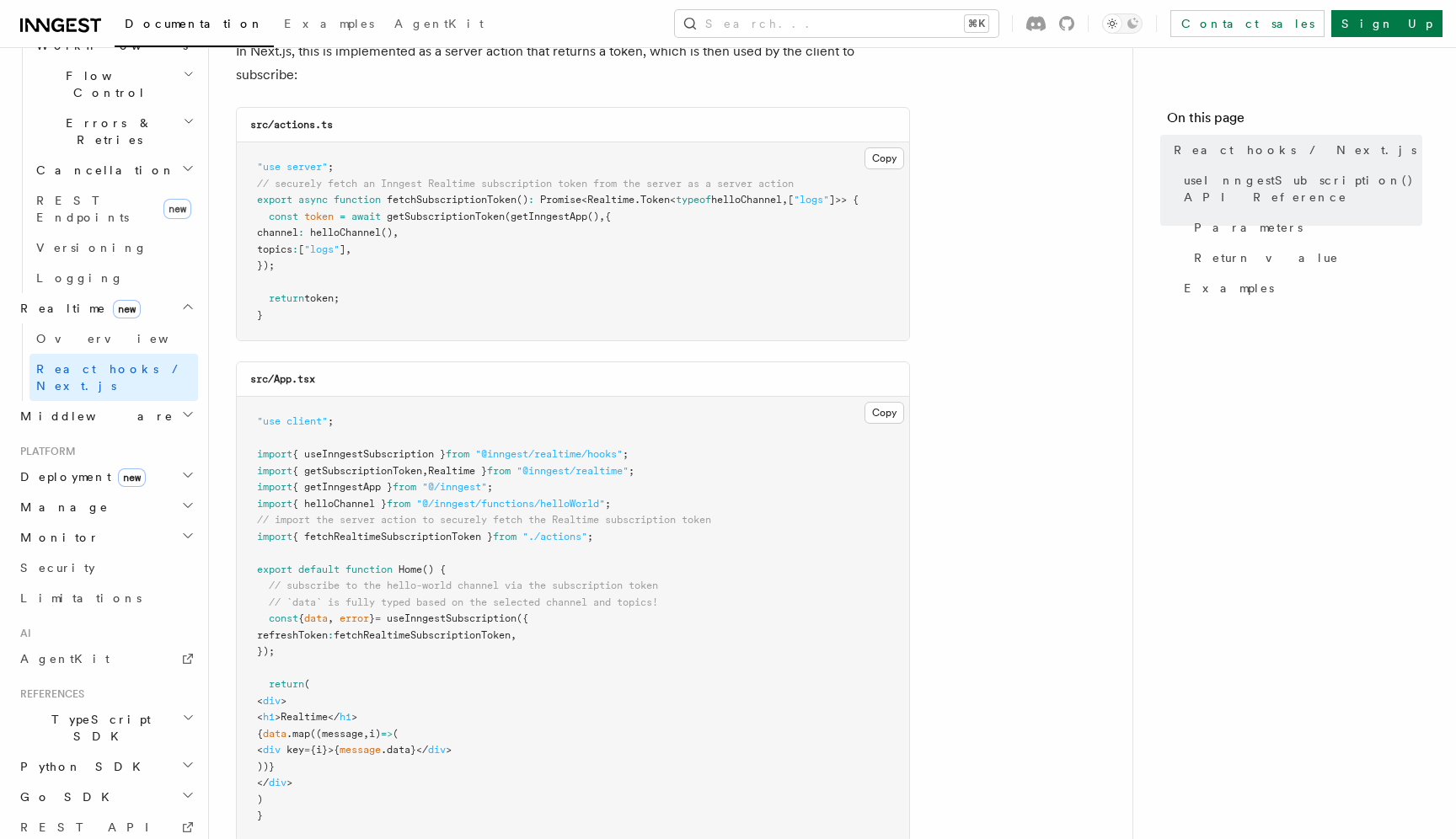
scroll to position [69, 0]
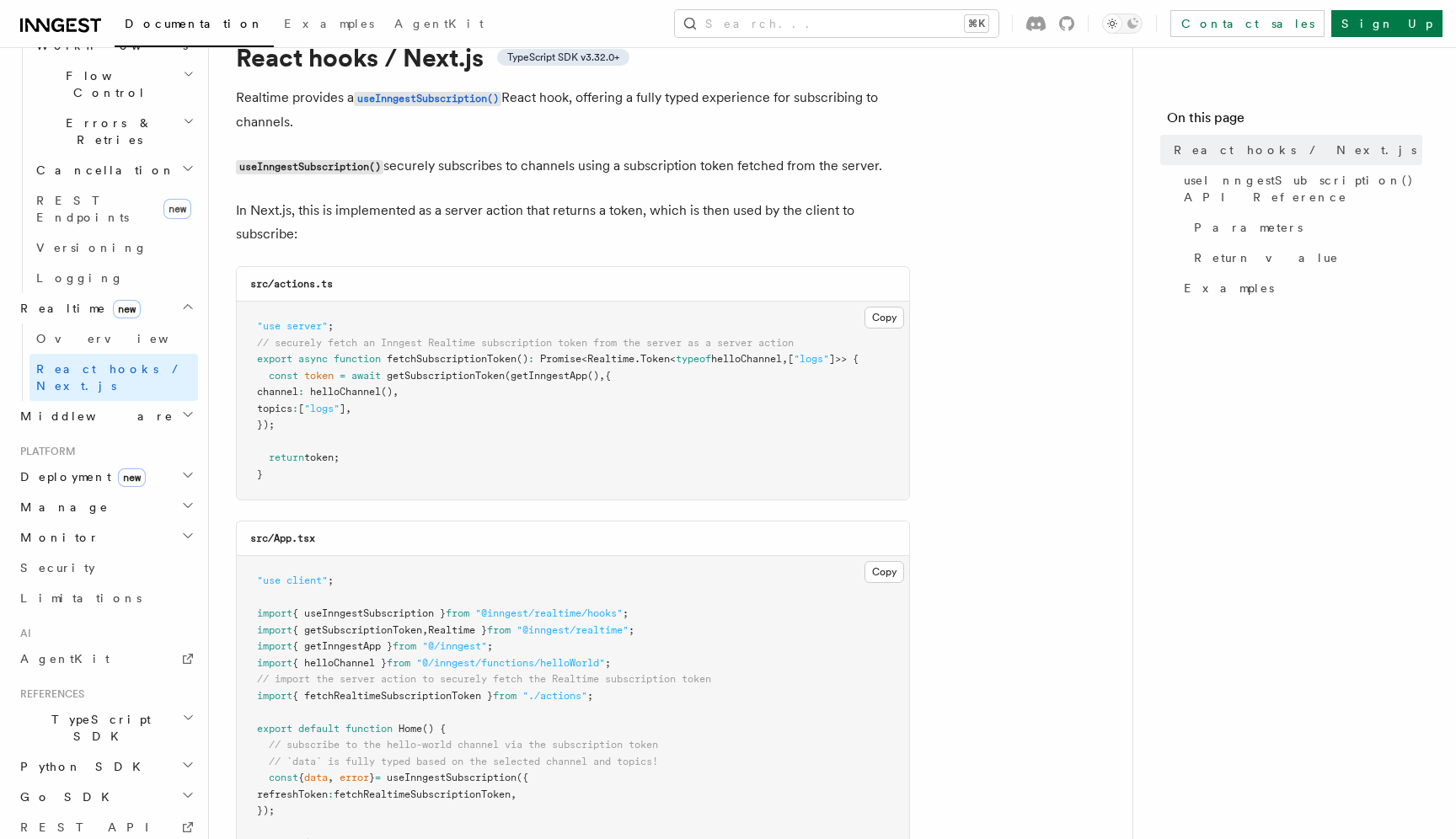
click at [782, 359] on span "helloChannel" at bounding box center [746, 359] width 71 height 12
click at [737, 396] on pre ""use server" ; // securely fetch an Inngest Realtime subscription token from th…" at bounding box center [573, 401] width 673 height 198
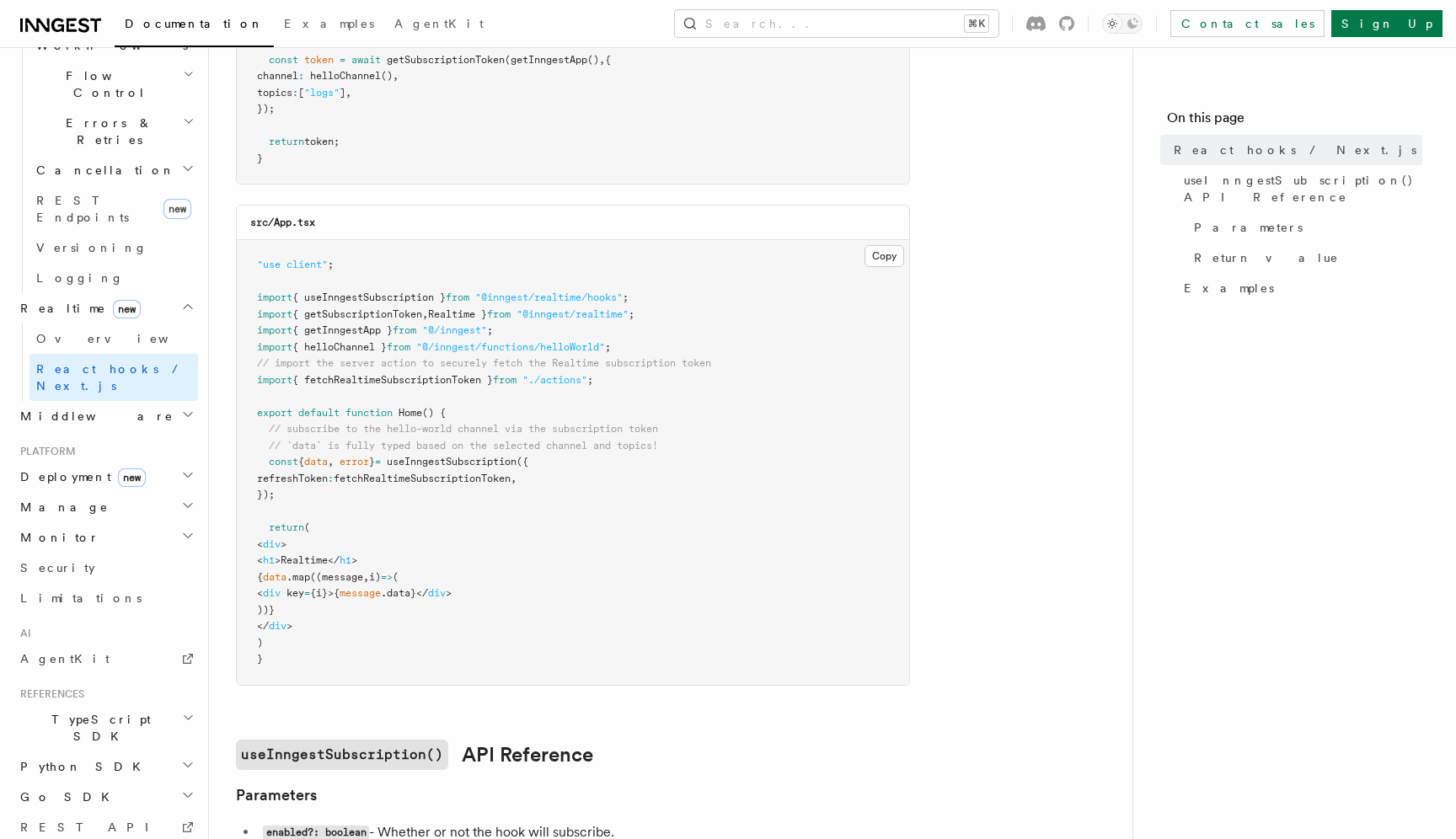
scroll to position [411, 0]
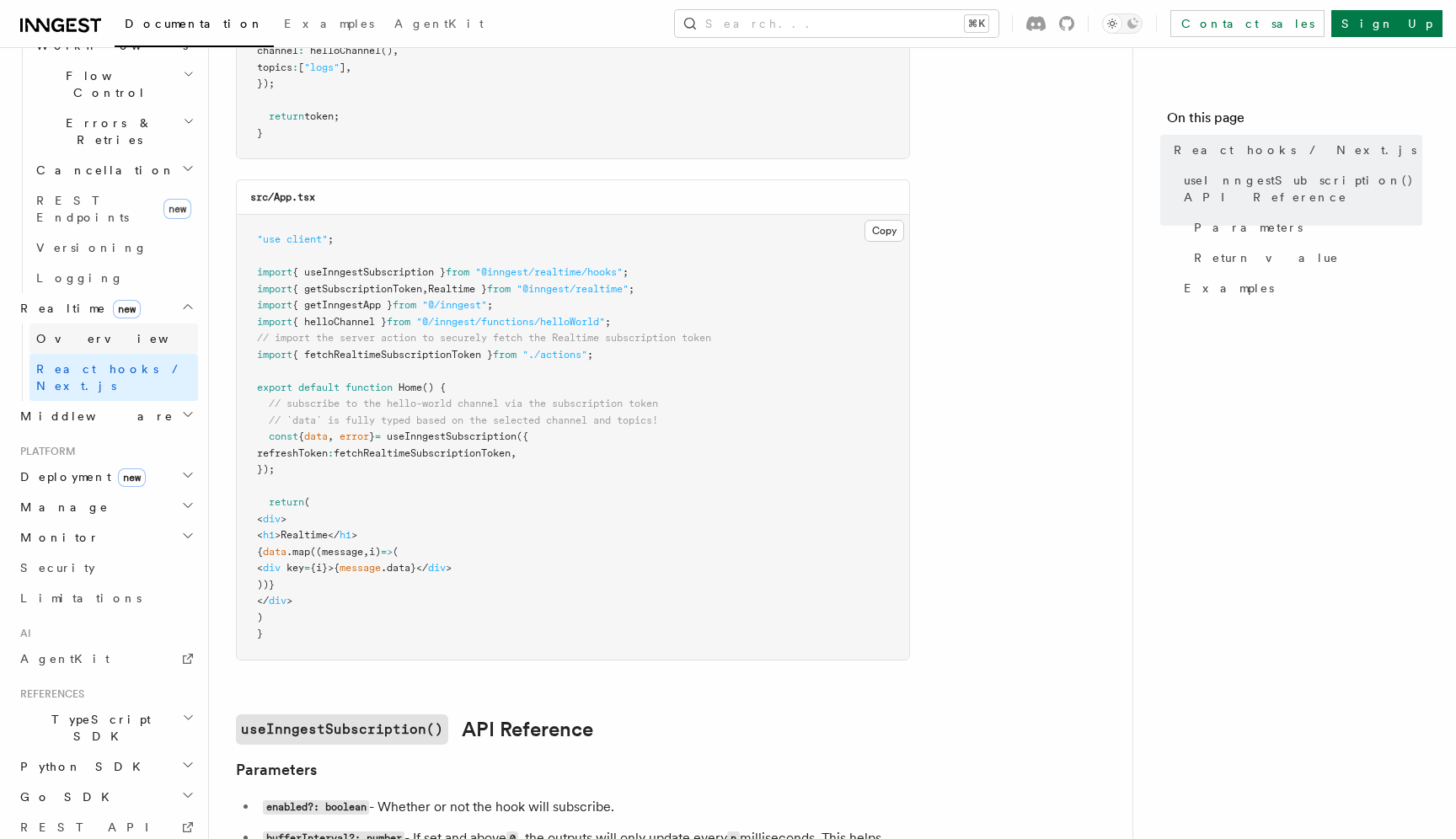
click at [106, 324] on link "Overview" at bounding box center [114, 339] width 168 height 30
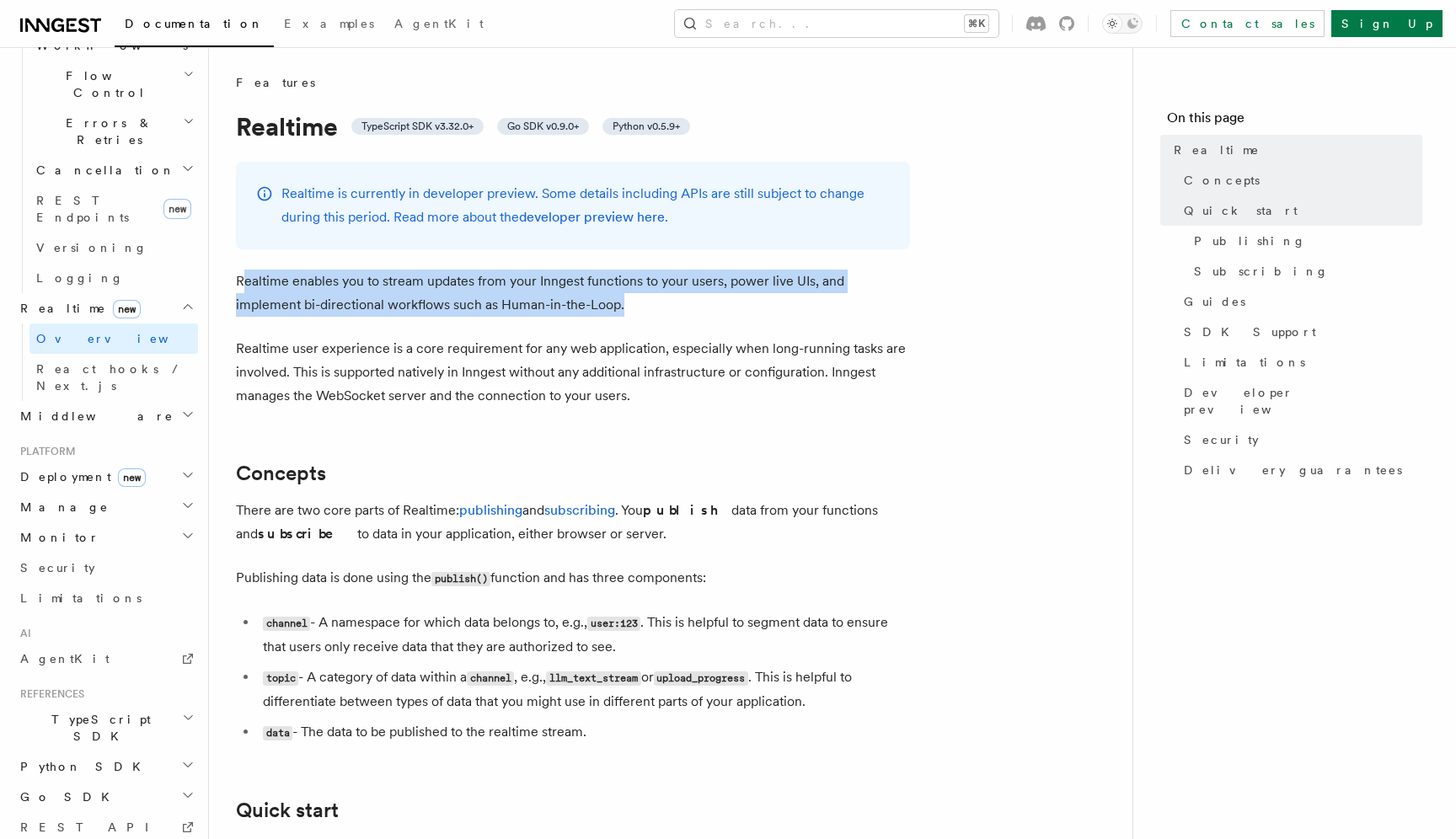
drag, startPoint x: 242, startPoint y: 276, endPoint x: 567, endPoint y: 305, distance: 326.3
click at [565, 305] on p "Realtime enables you to stream updates from your Inngest functions to your user…" at bounding box center [573, 293] width 675 height 47
click at [567, 305] on p "Realtime enables you to stream updates from your Inngest functions to your user…" at bounding box center [573, 293] width 675 height 47
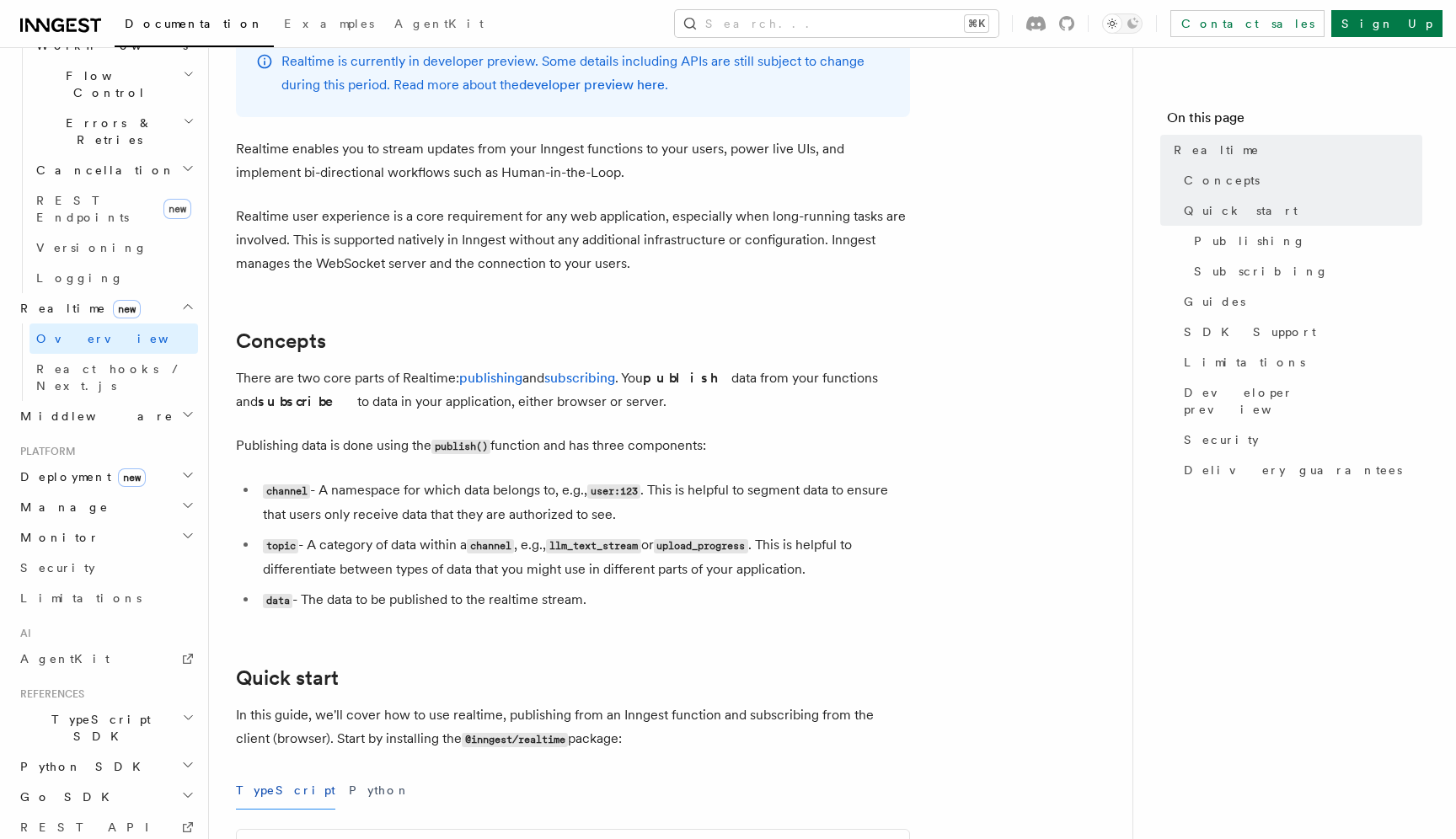
scroll to position [162, 0]
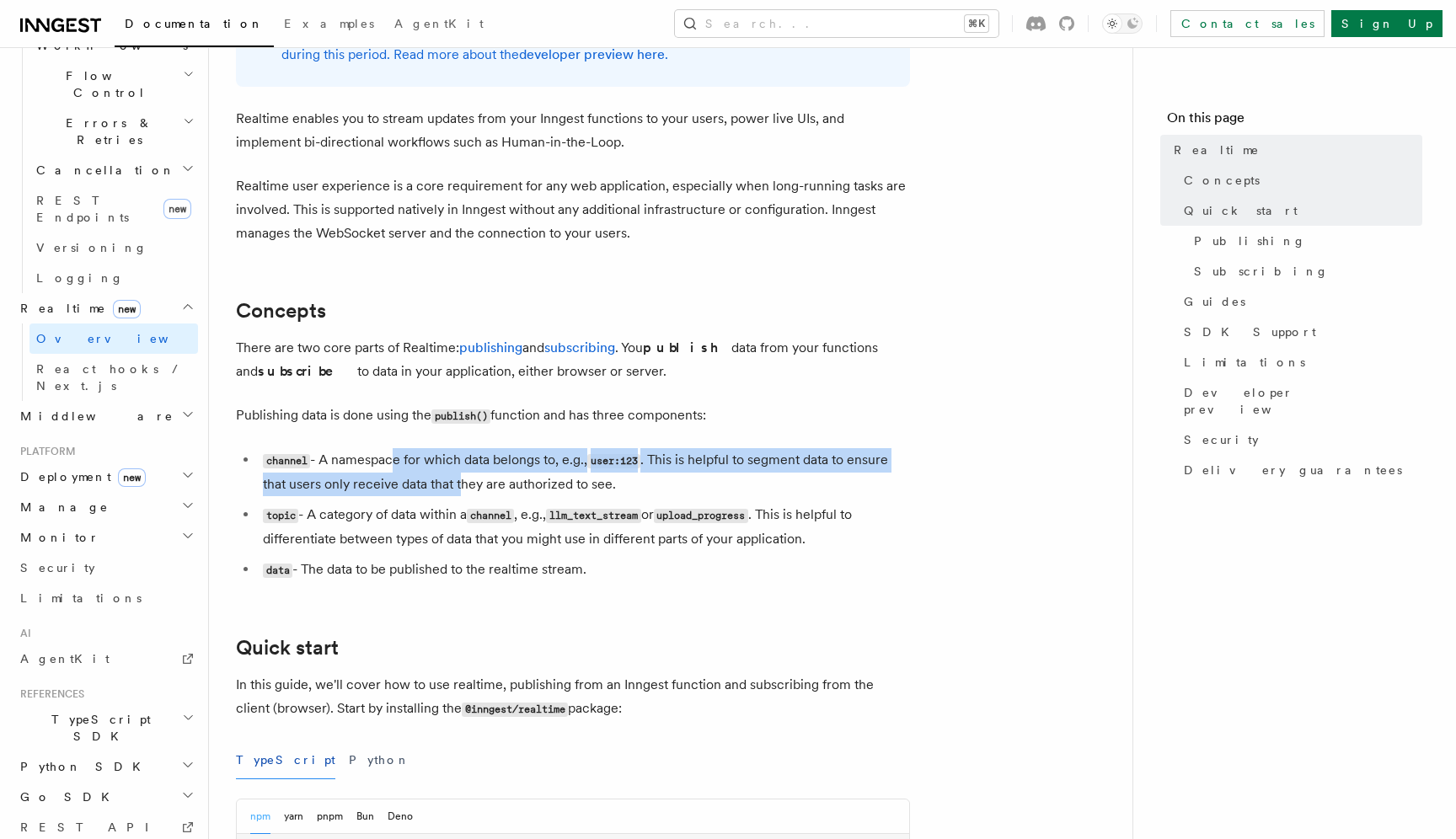
drag, startPoint x: 390, startPoint y: 459, endPoint x: 461, endPoint y: 478, distance: 73.5
click at [461, 478] on li "channel - A namespace for which data belongs to, e.g., user:123 . This is helpf…" at bounding box center [584, 472] width 653 height 48
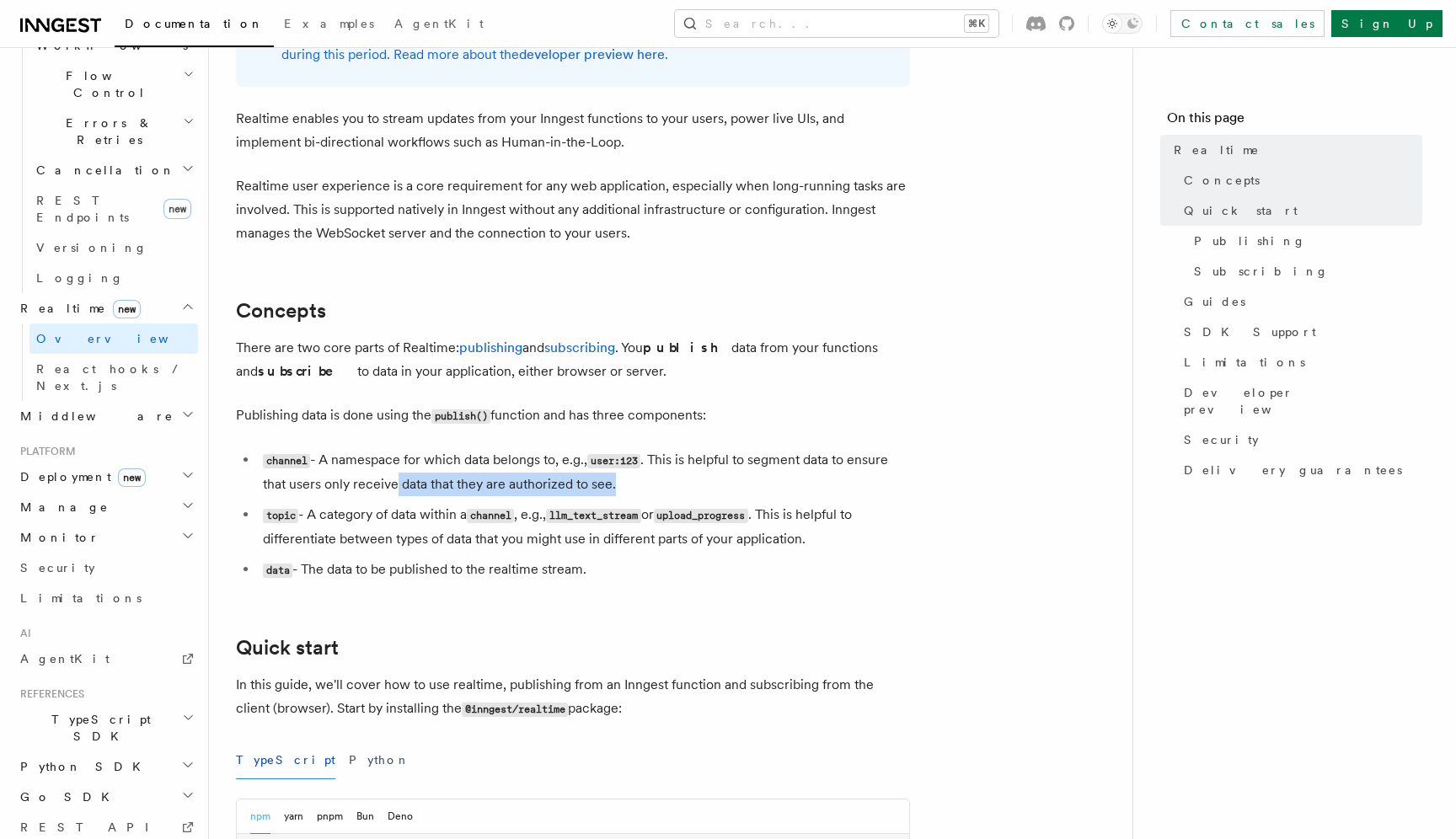
drag, startPoint x: 613, startPoint y: 484, endPoint x: 396, endPoint y: 485, distance: 217.0
click at [396, 485] on li "channel - A namespace for which data belongs to, e.g., user:123 . This is helpf…" at bounding box center [584, 472] width 653 height 48
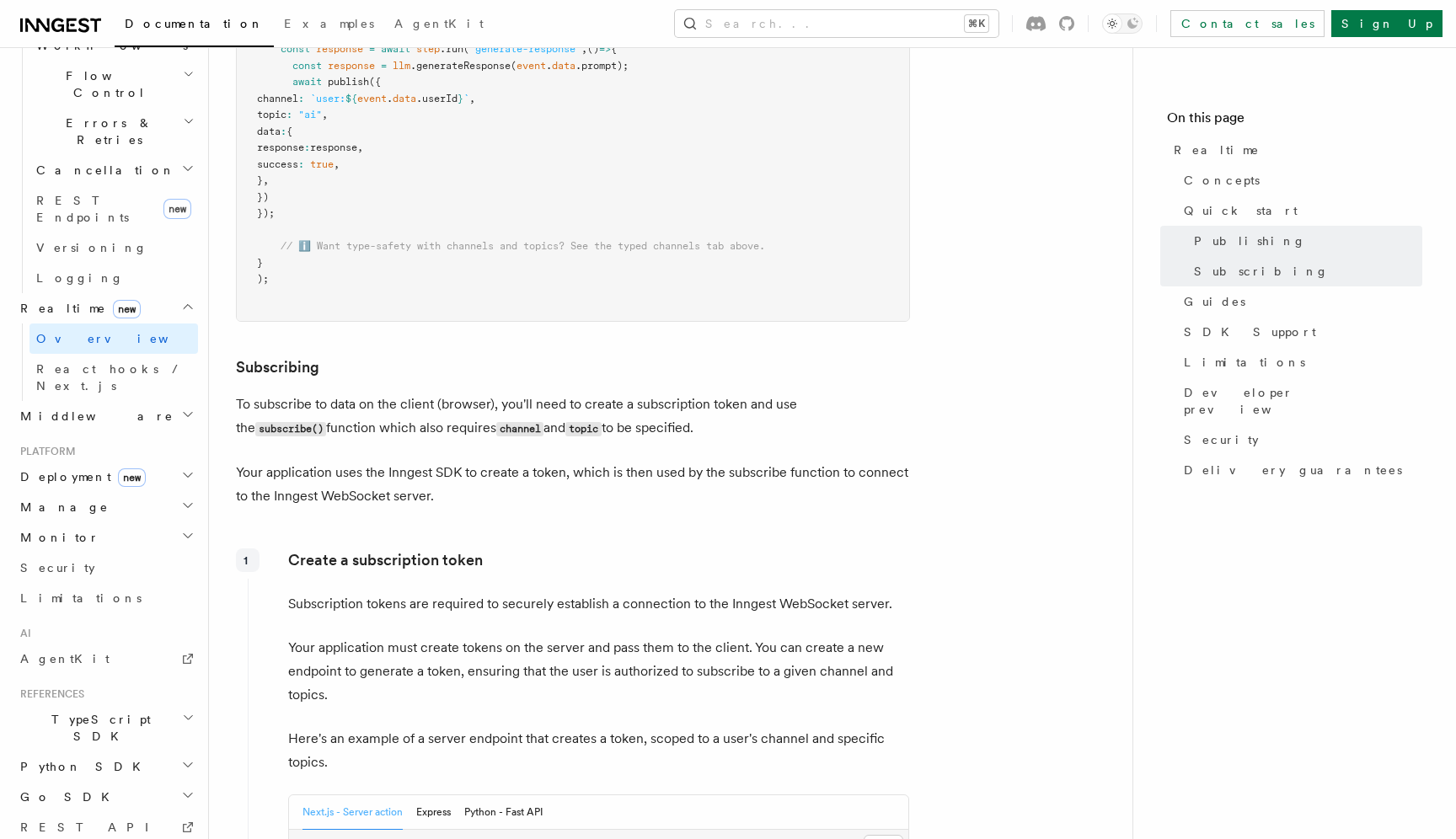
scroll to position [1731, 0]
